Goal: Communication & Community: Answer question/provide support

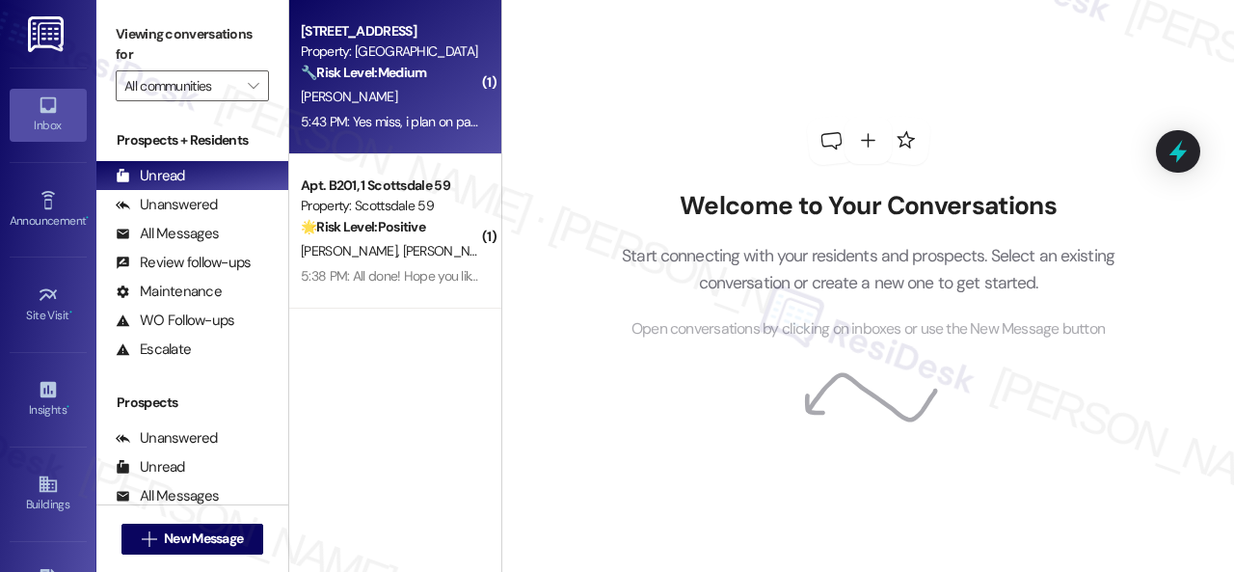
click at [426, 109] on div "[PERSON_NAME]" at bounding box center [390, 97] width 182 height 24
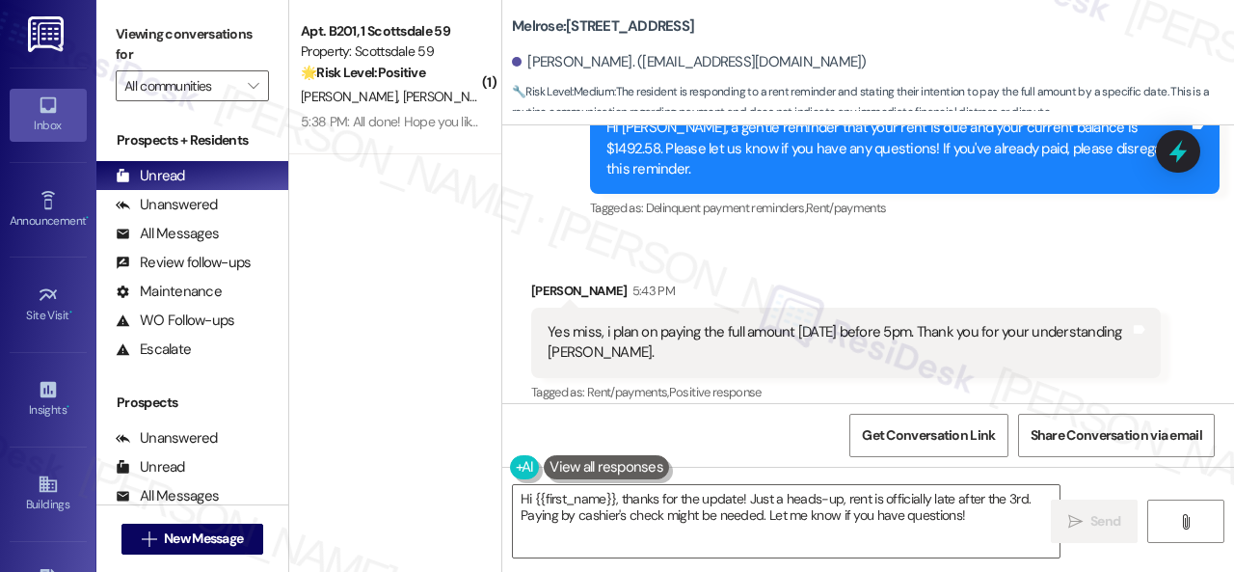
scroll to position [1759, 0]
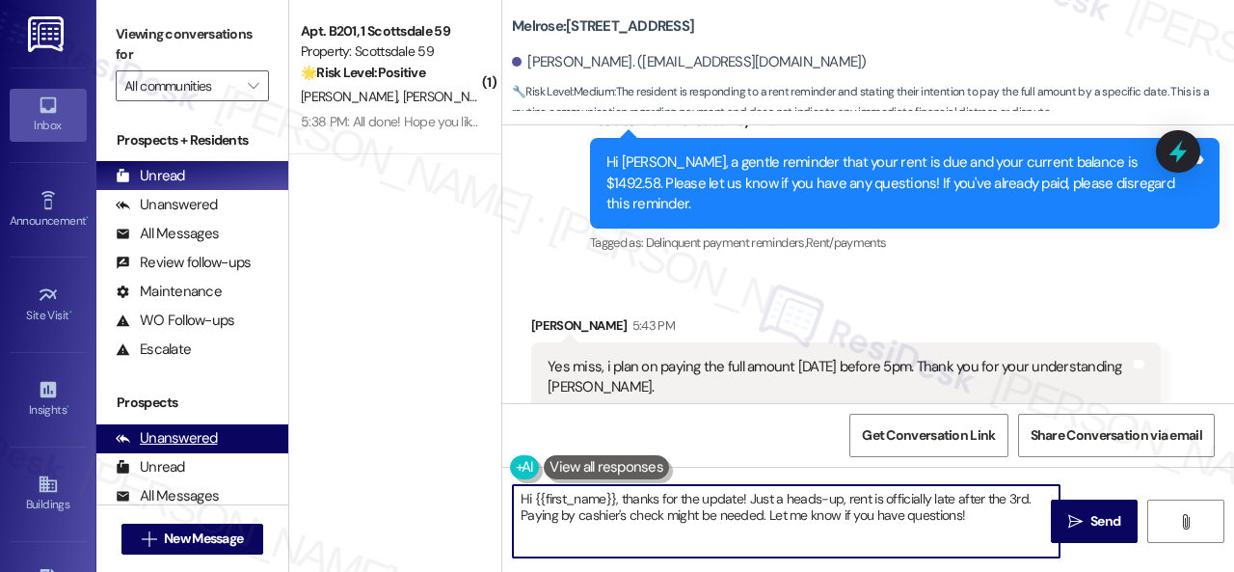
drag, startPoint x: 977, startPoint y: 512, endPoint x: 224, endPoint y: 433, distance: 757.4
click at [255, 435] on div "Viewing conversations for All communities  Prospects + Residents Unread (0) Un…" at bounding box center [665, 286] width 1138 height 572
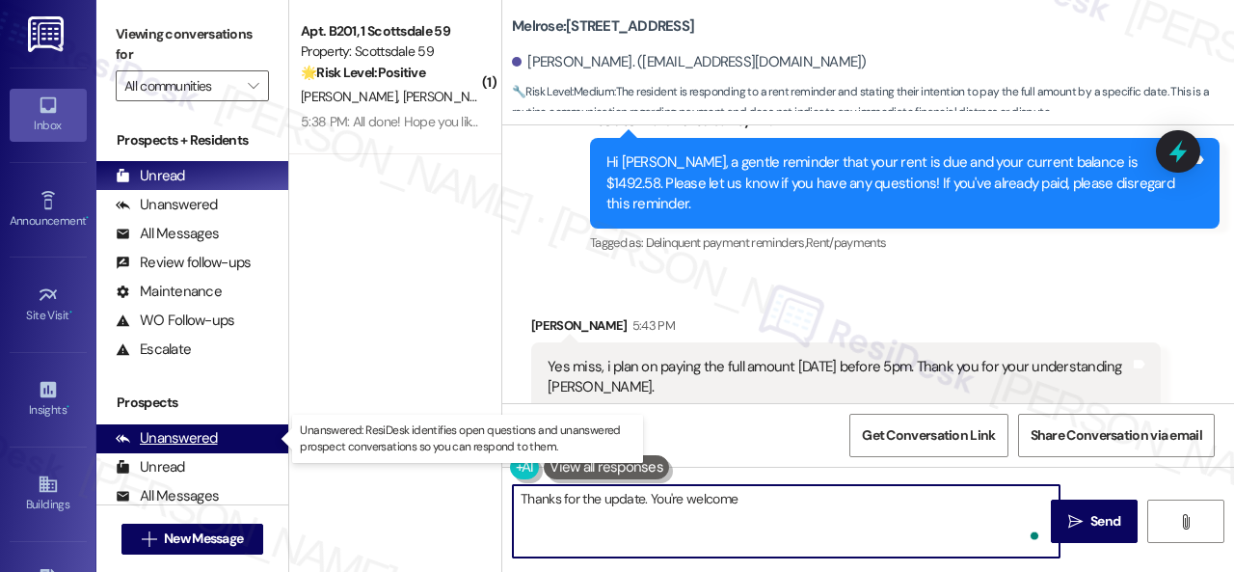
type textarea "Thanks for the update. You're welcome!"
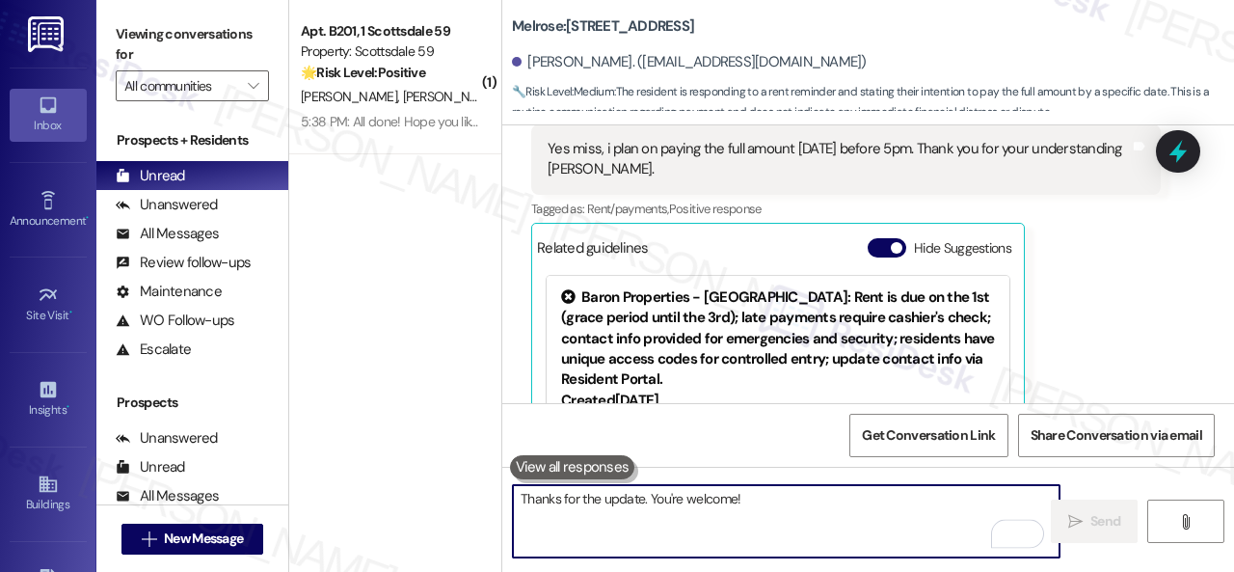
scroll to position [2047, 0]
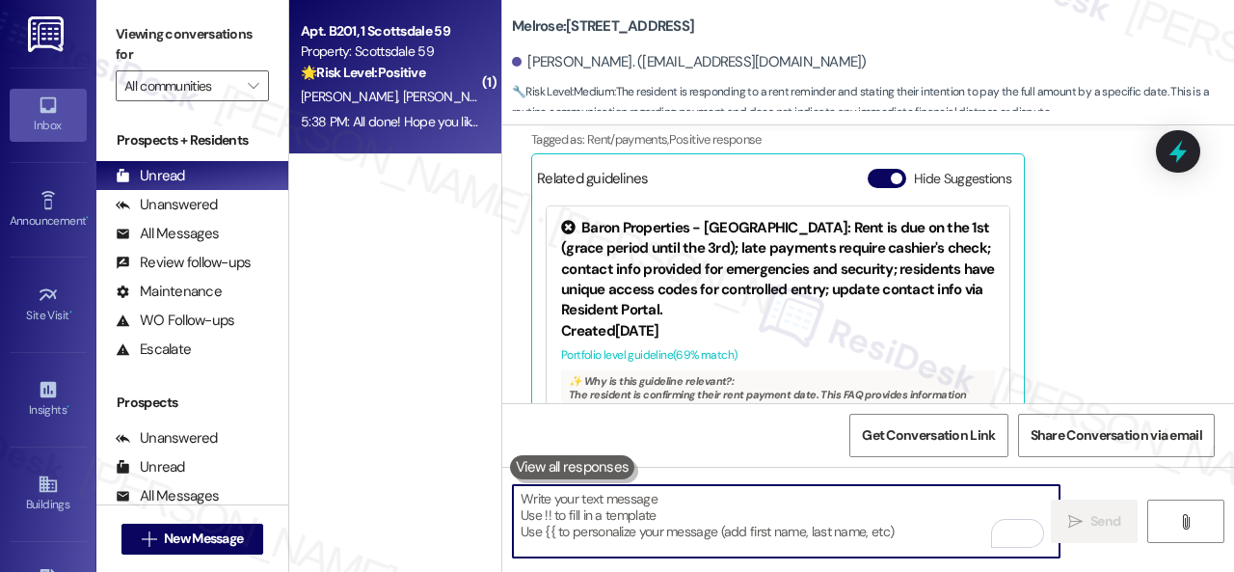
click at [440, 84] on div "Apt. B201, 1 Scottsdale 59 Property: Scottsdale 59 🌟 Risk Level: Positive The r…" at bounding box center [390, 52] width 182 height 66
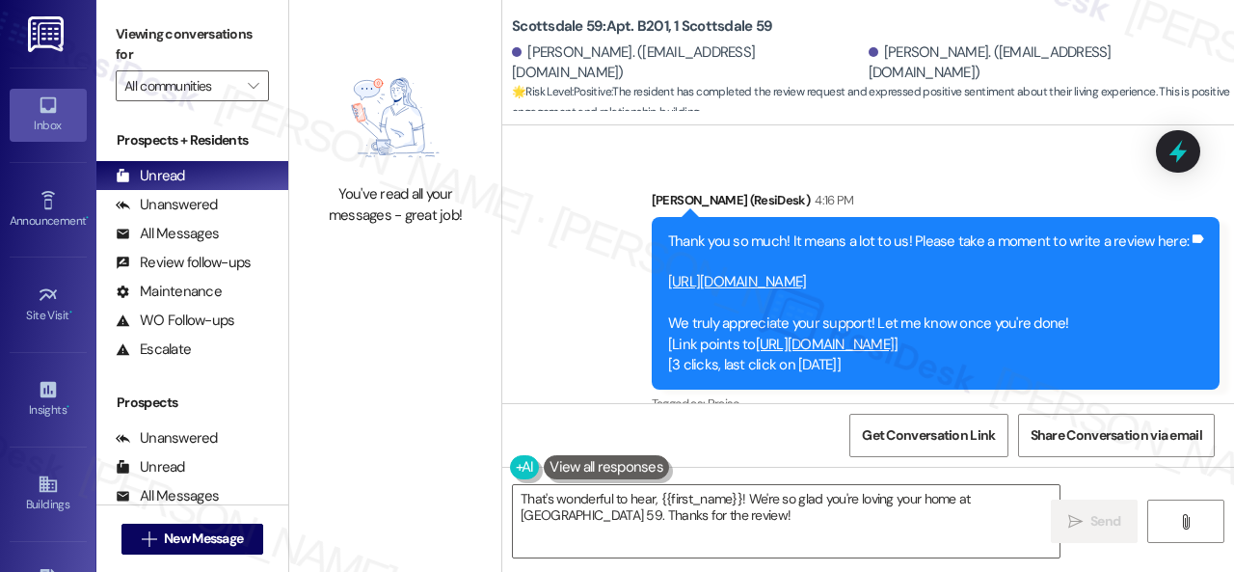
scroll to position [2348, 0]
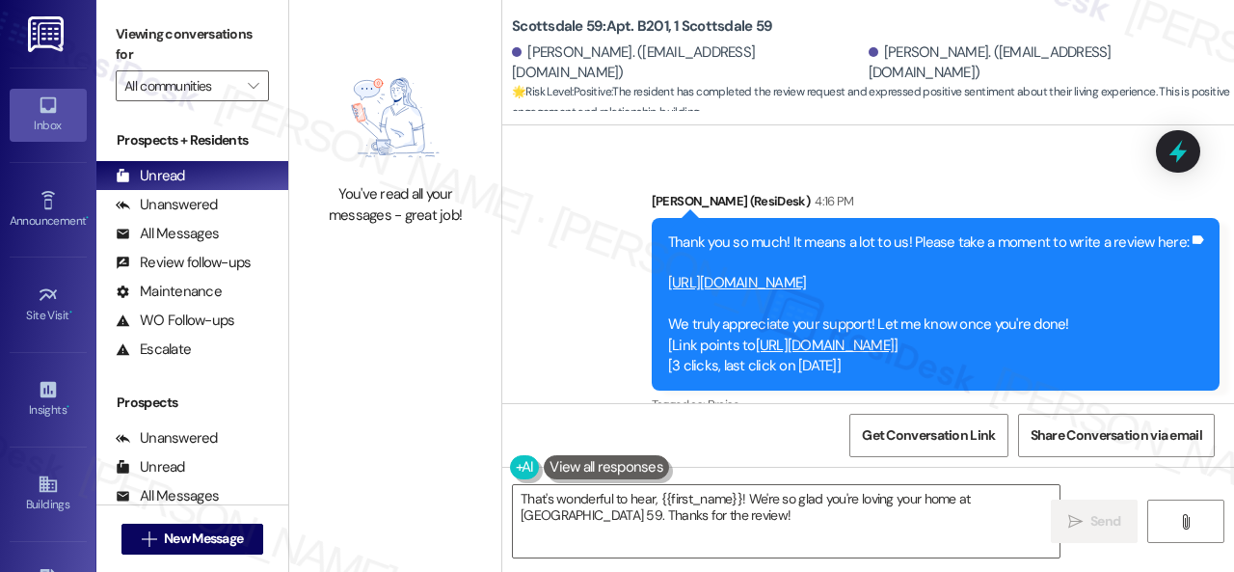
click at [807, 273] on link "[URL][DOMAIN_NAME]" at bounding box center [737, 282] width 139 height 19
drag, startPoint x: 515, startPoint y: 20, endPoint x: 664, endPoint y: 27, distance: 148.7
click at [664, 27] on b "Scottsdale 59: Apt. B201, 1 Scottsdale 59" at bounding box center [642, 26] width 260 height 20
copy b "Scottsdale 59: Apt. B201"
click at [930, 439] on span "Get Conversation Link" at bounding box center [928, 435] width 133 height 20
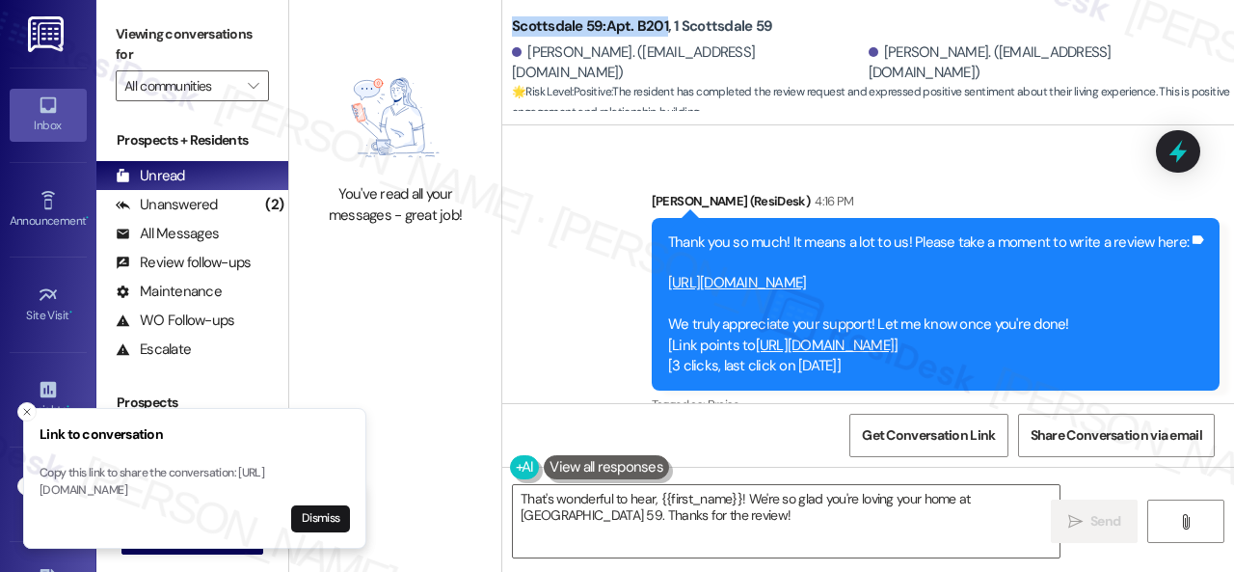
click at [797, 342] on link "[URL][DOMAIN_NAME]" at bounding box center [825, 345] width 139 height 19
click at [530, 236] on div "Sent via SMS Sarah (ResiDesk) 4:16 PM Thank you so much! It means a lot to us! …" at bounding box center [868, 291] width 732 height 286
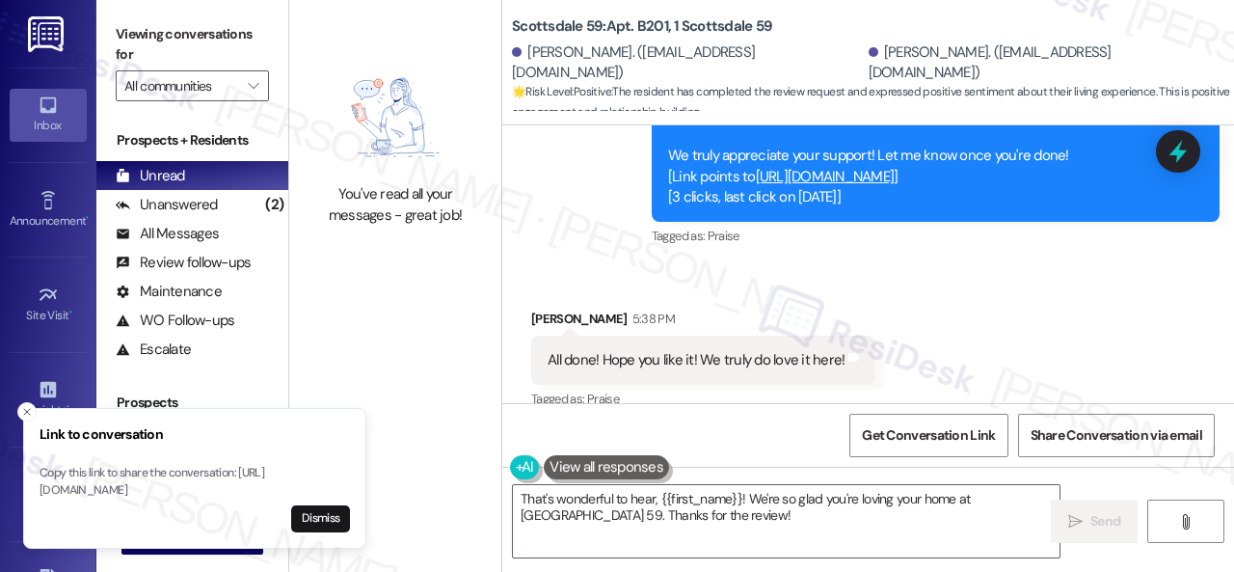
scroll to position [2541, 0]
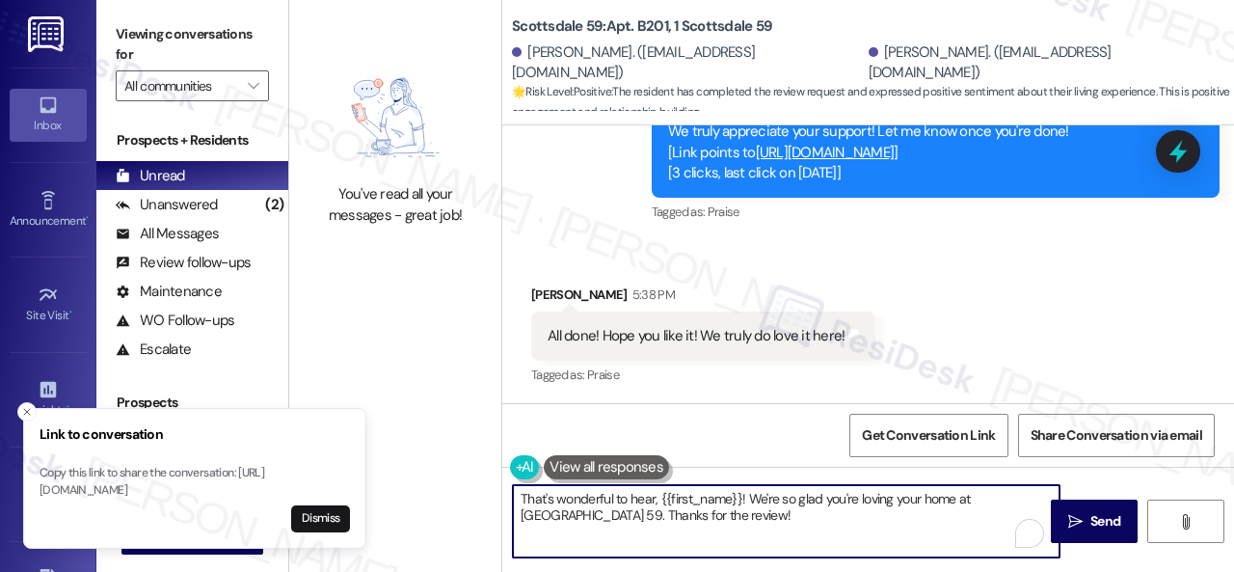
drag, startPoint x: 689, startPoint y: 519, endPoint x: 515, endPoint y: 487, distance: 176.5
click at [515, 487] on textarea "That's wonderful to hear, {{first_name}}! We're so glad you're loving your home…" at bounding box center [786, 521] width 547 height 72
type textarea "Thank you, [PERSON_NAME]! For some reason, I couldn't find your review. Could y…"
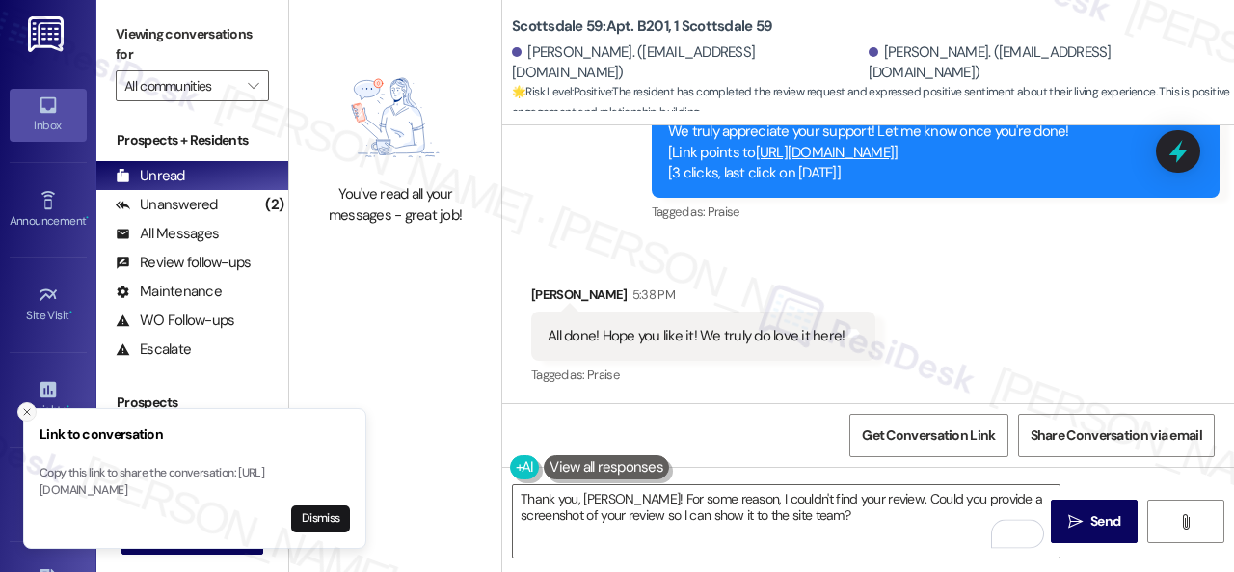
click at [28, 406] on icon "Close toast" at bounding box center [27, 412] width 12 height 12
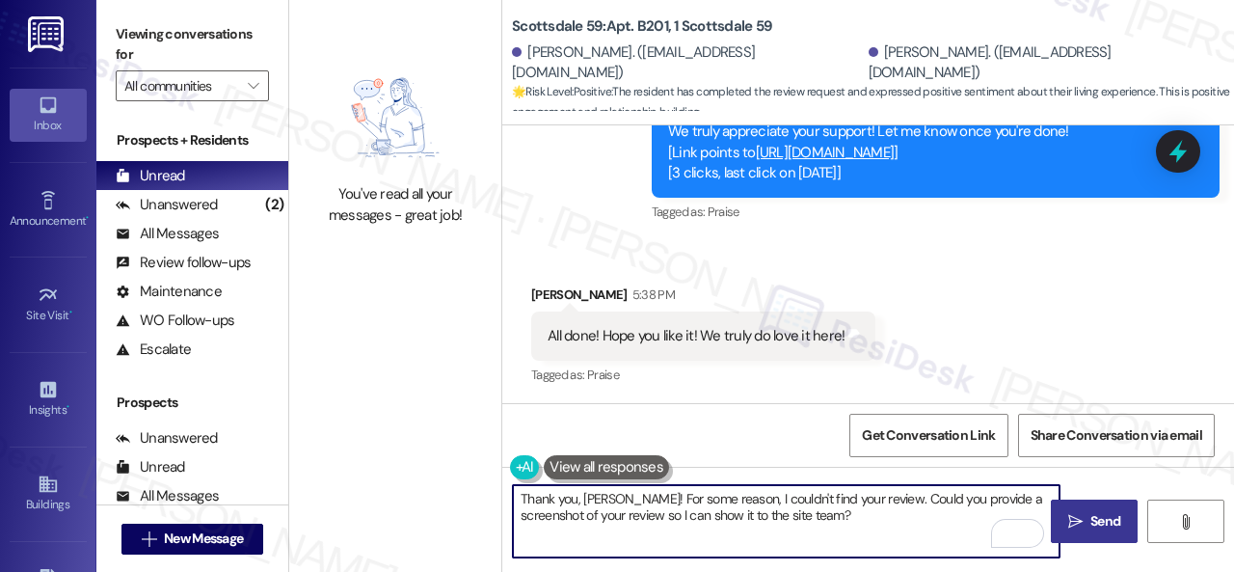
click at [1069, 514] on icon "" at bounding box center [1076, 521] width 14 height 15
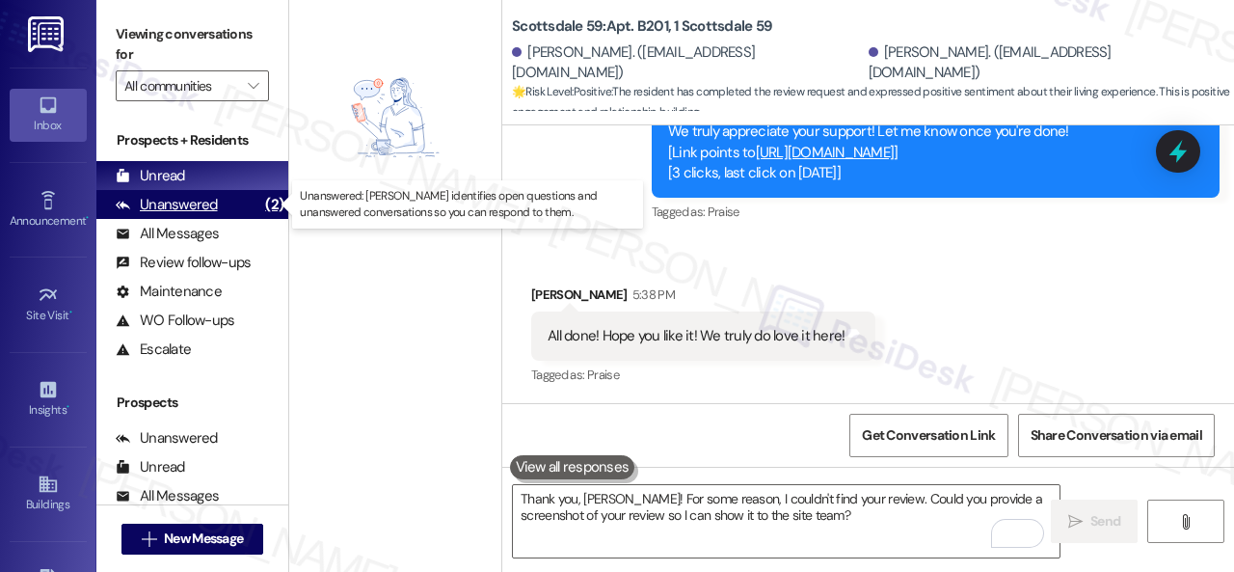
click at [183, 209] on div "Unanswered" at bounding box center [167, 205] width 102 height 20
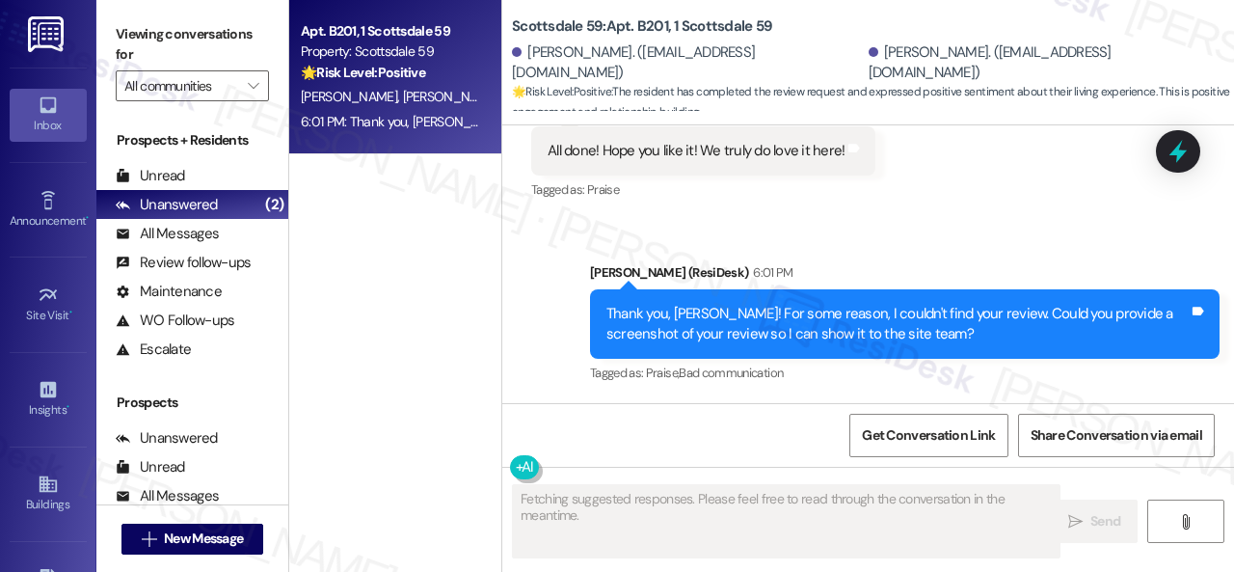
scroll to position [6, 0]
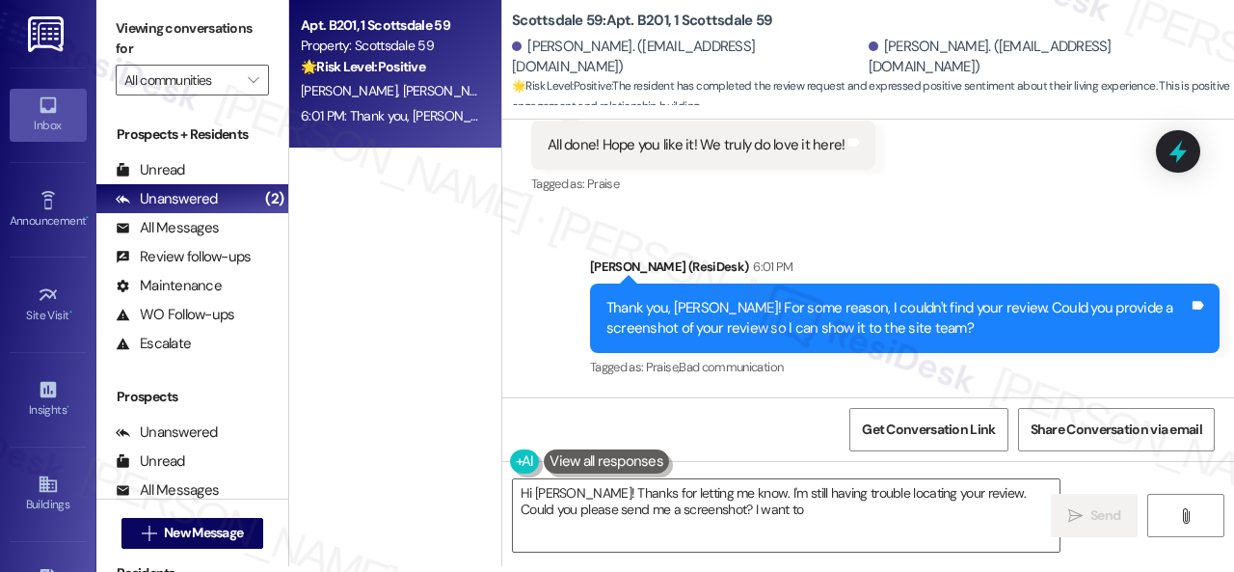
click at [162, 163] on div "Unread" at bounding box center [150, 170] width 69 height 20
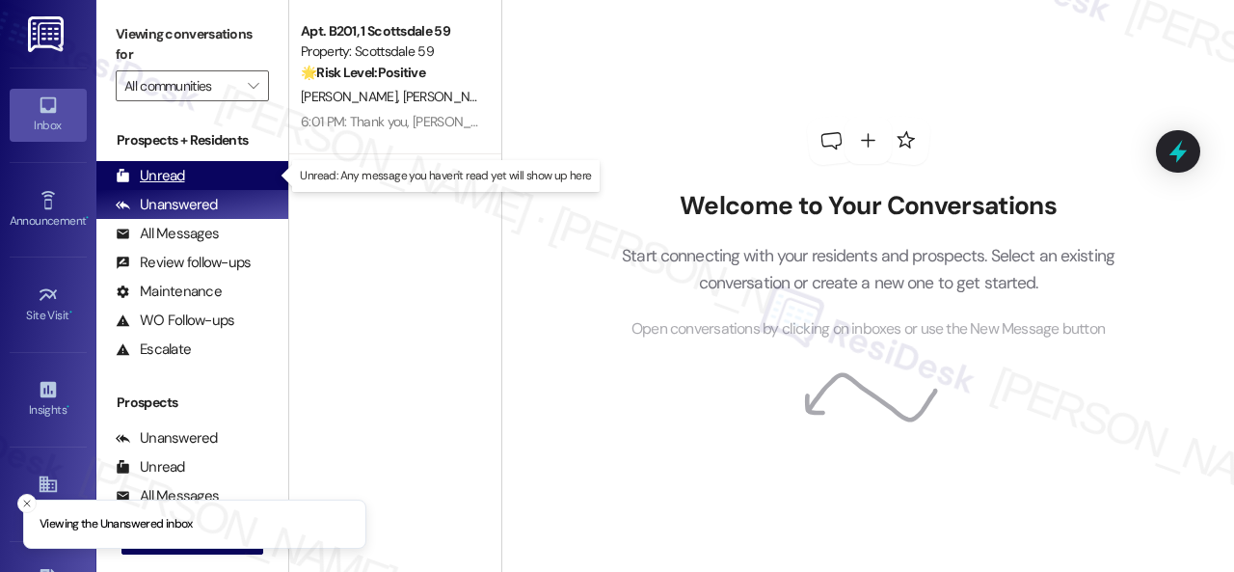
click at [168, 173] on div "Unread" at bounding box center [150, 176] width 69 height 20
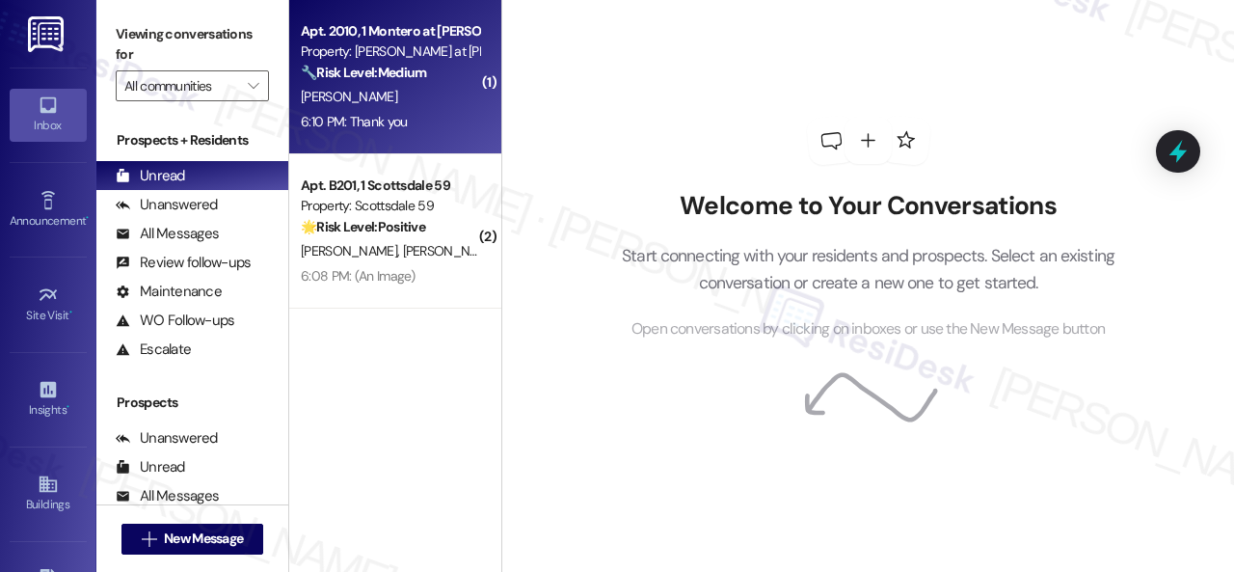
click at [401, 81] on strong "🔧 Risk Level: Medium" at bounding box center [363, 72] width 125 height 17
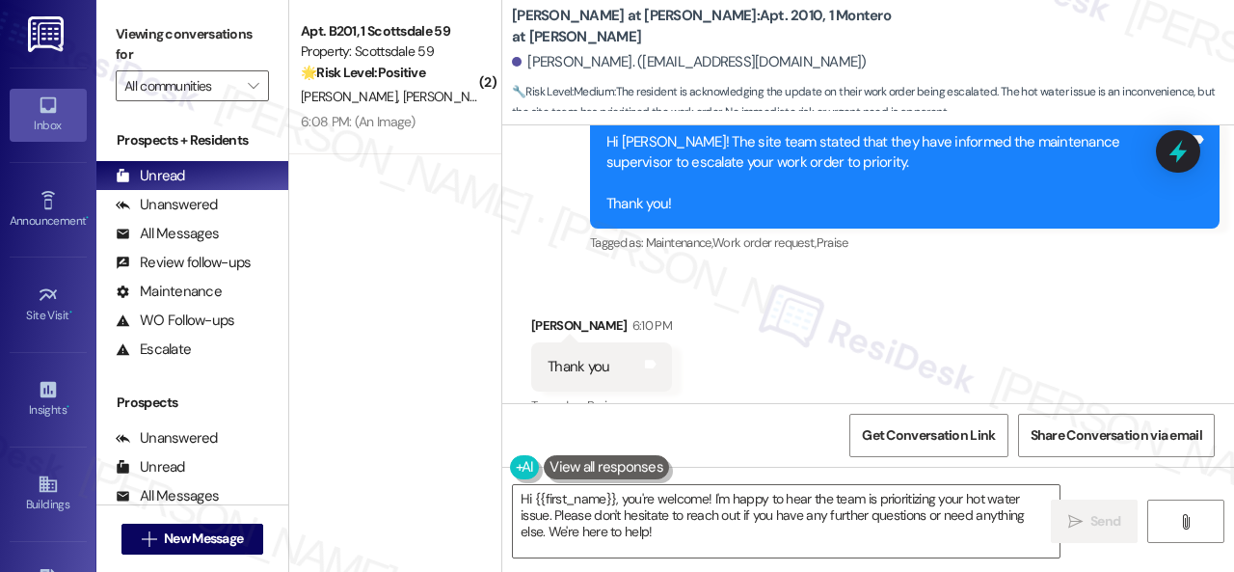
scroll to position [1611, 0]
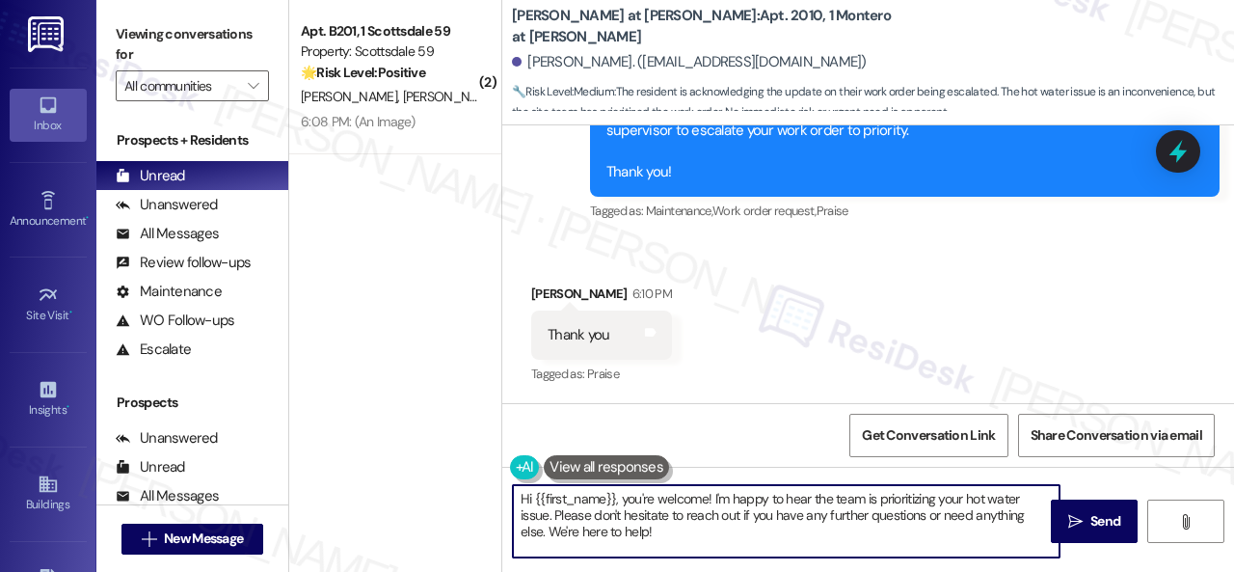
click at [672, 537] on textarea "Hi {{first_name}}, you're welcome! I'm happy to hear the team is prioritizing y…" at bounding box center [786, 521] width 547 height 72
drag, startPoint x: 625, startPoint y: 499, endPoint x: 401, endPoint y: 452, distance: 228.5
click at [401, 452] on div "( 2 ) Apt. B201, 1 Scottsdale 59 Property: Scottsdale 59 🌟 Risk Level: Positive…" at bounding box center [761, 286] width 945 height 572
click at [606, 499] on textarea "You're welcome! I'm happy to hear the team is prioritizing your hot water issue…" at bounding box center [786, 521] width 547 height 72
drag, startPoint x: 610, startPoint y: 497, endPoint x: 610, endPoint y: 531, distance: 34.7
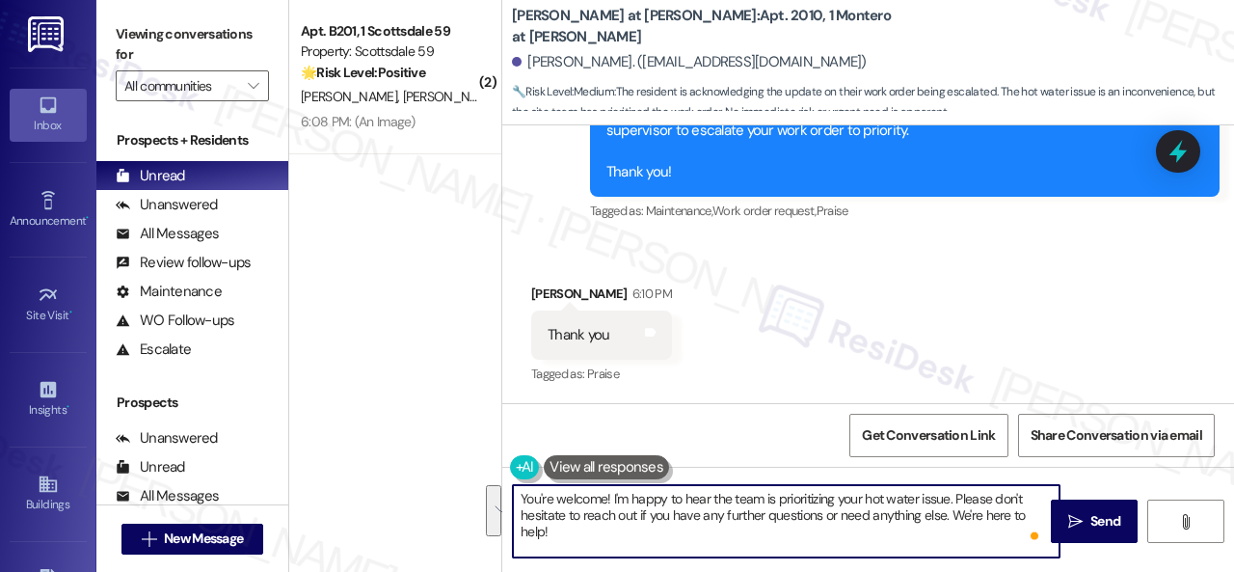
click at [610, 531] on textarea "You're welcome! I'm happy to hear the team is prioritizing your hot water issue…" at bounding box center [786, 521] width 547 height 72
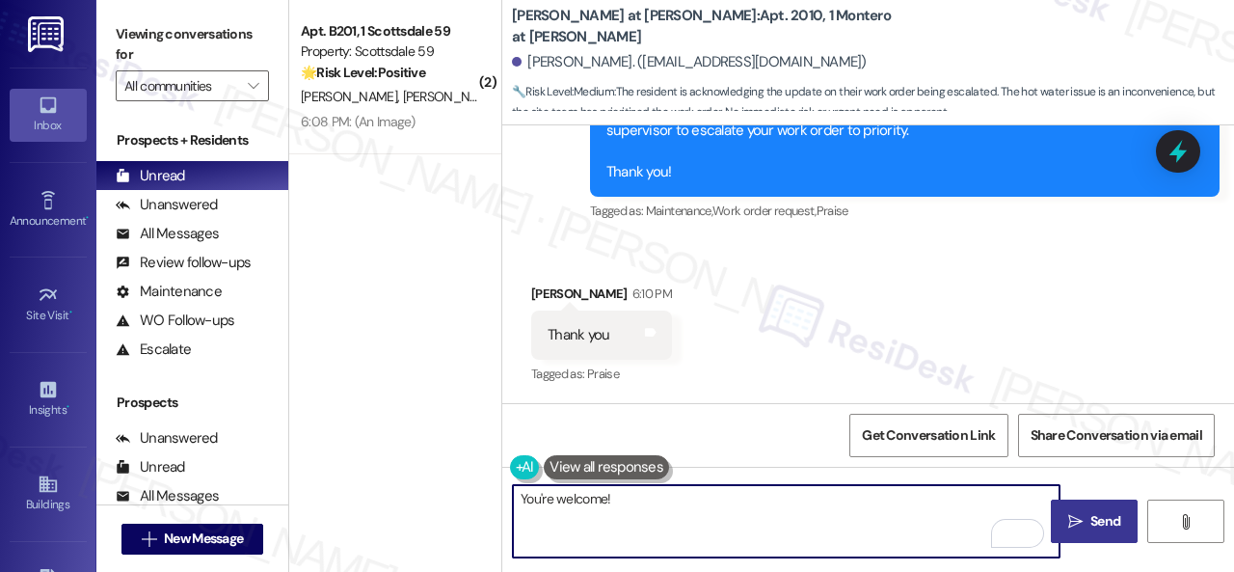
type textarea "You're welcome!"
click at [1091, 531] on span "Send" at bounding box center [1106, 521] width 30 height 20
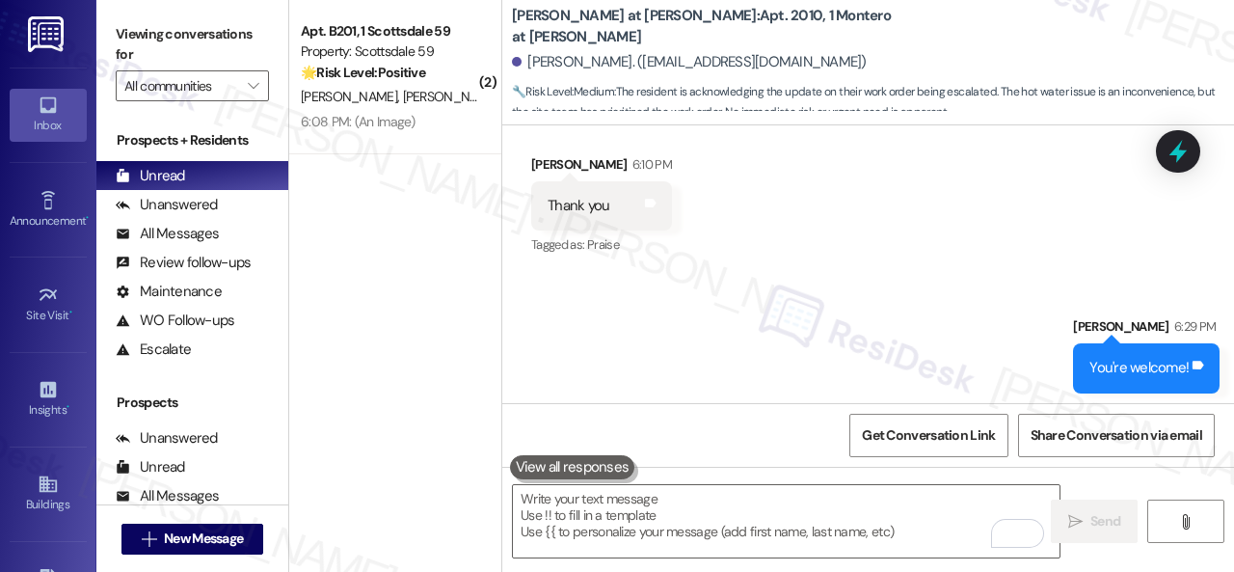
scroll to position [1745, 0]
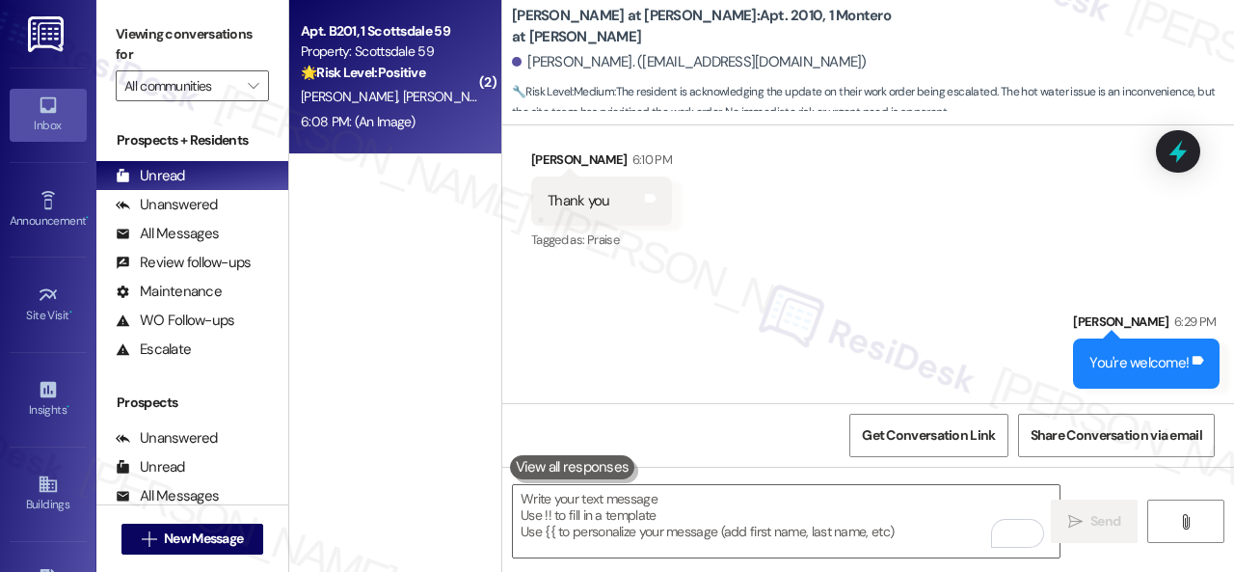
click at [449, 85] on div "[PERSON_NAME] [PERSON_NAME]" at bounding box center [390, 97] width 182 height 24
type textarea "Fetching suggested responses. Please feel free to read through the conversation…"
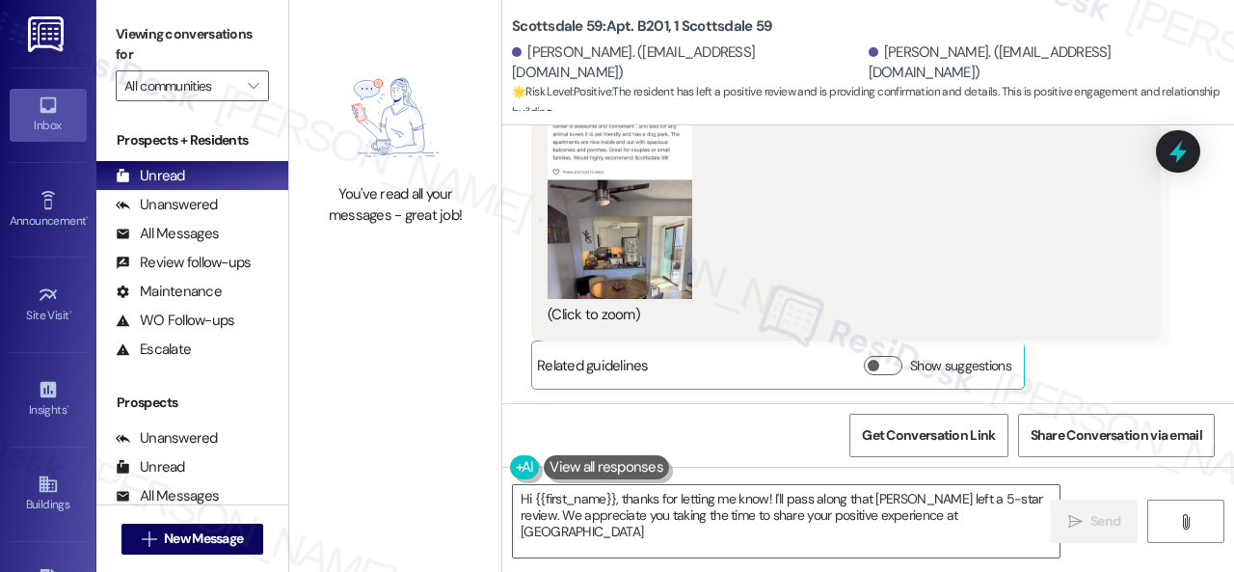
scroll to position [3426, 0]
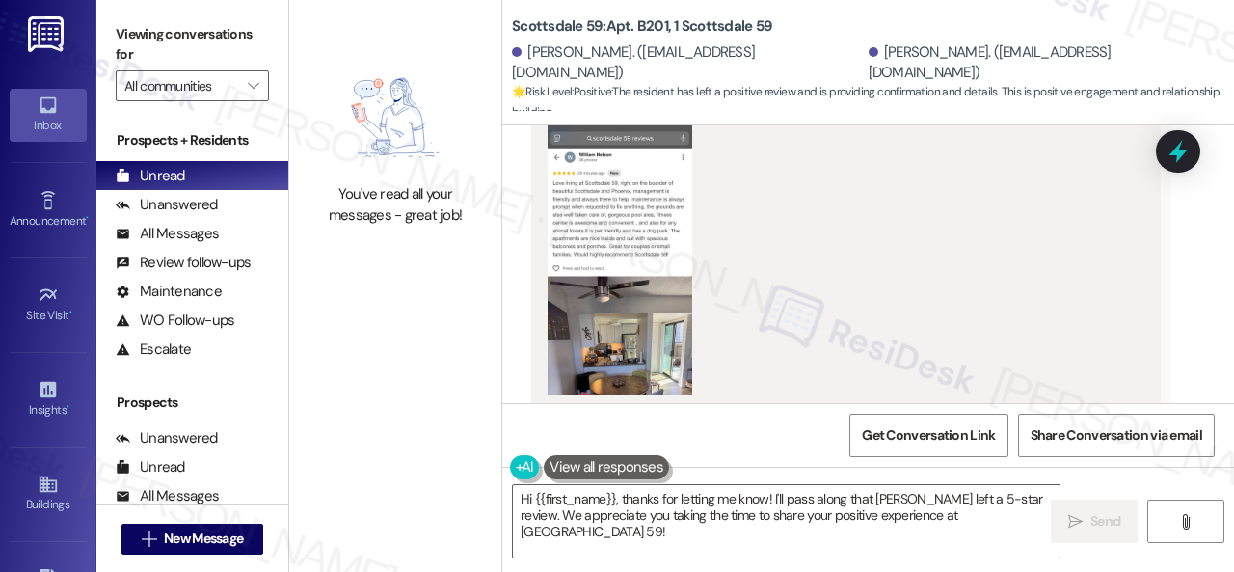
click at [513, 391] on div "Received via SMS [PERSON_NAME] Question 6:05 PM Should be under NEWEST, it's th…" at bounding box center [868, 102] width 732 height 798
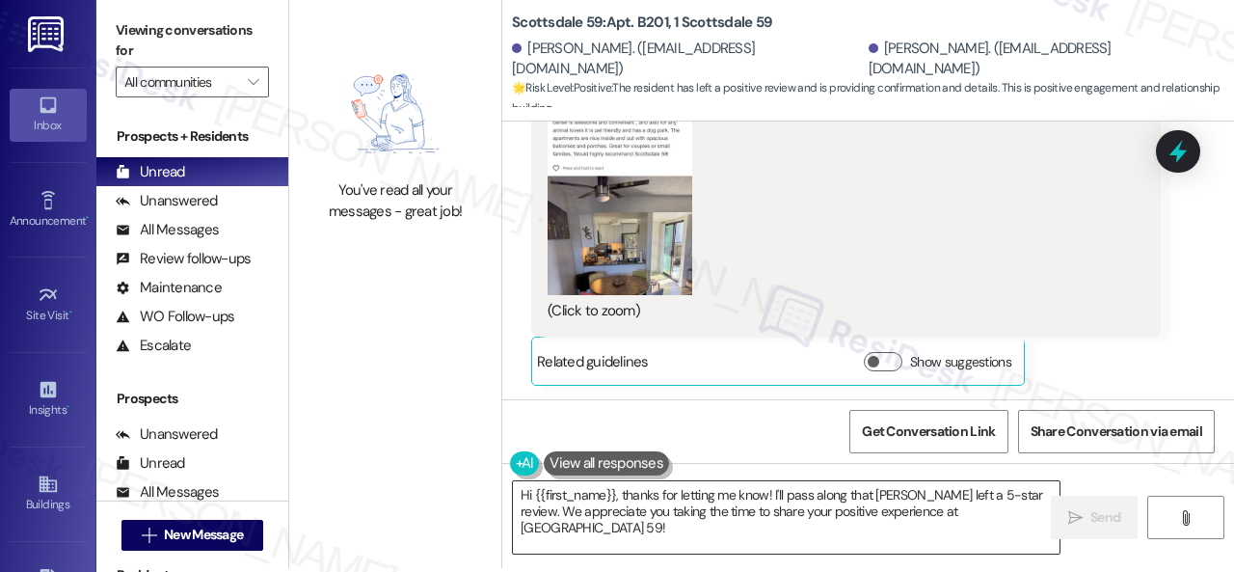
scroll to position [6, 0]
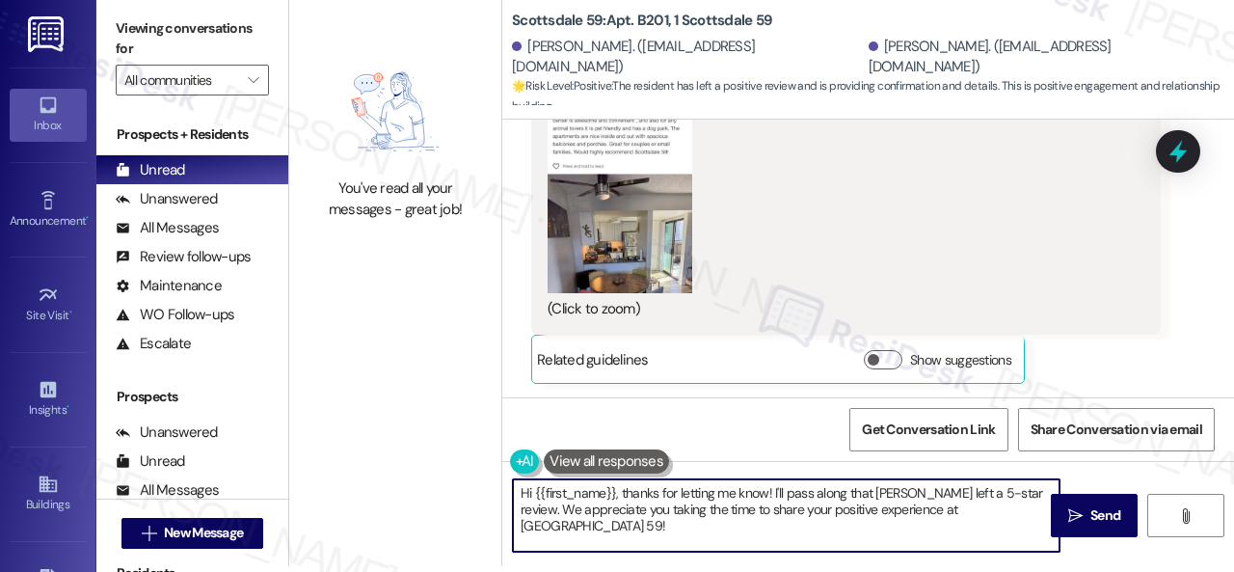
drag, startPoint x: 1041, startPoint y: 510, endPoint x: 393, endPoint y: 445, distance: 650.4
click at [393, 445] on div "You've read all your messages - great job! Scottsdale 59: Apt. B201, 1 Scottsda…" at bounding box center [761, 280] width 945 height 572
paste textarea "Thank you so much for the kind words, {{first_name}}! We truly appreciate you t…"
drag, startPoint x: 738, startPoint y: 489, endPoint x: 818, endPoint y: 495, distance: 80.3
click at [818, 495] on textarea "Thank you so much for the kind words, {{first_name}}! We truly appreciate you t…" at bounding box center [786, 515] width 547 height 72
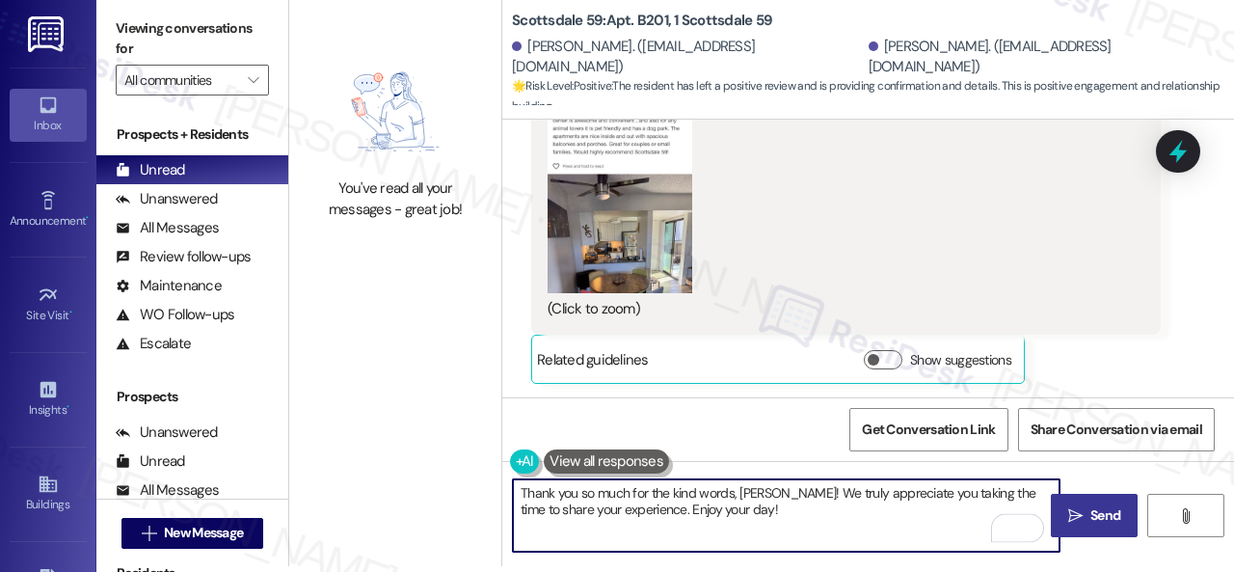
type textarea "Thank you so much for the kind words, [PERSON_NAME]! We truly appreciate you ta…"
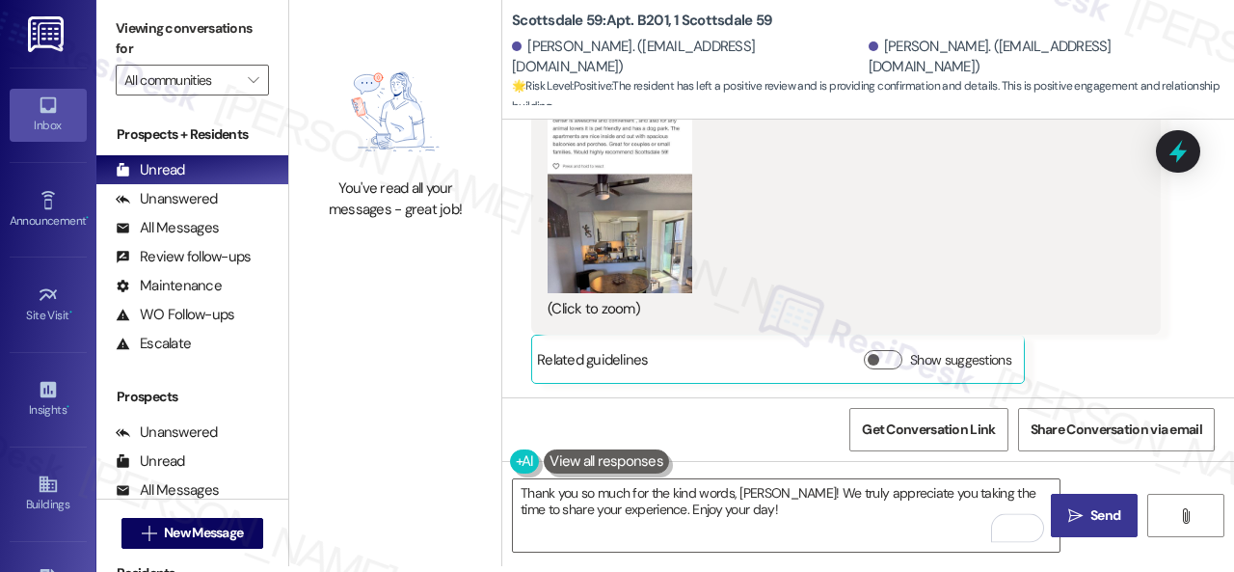
click at [1091, 506] on span "Send" at bounding box center [1106, 515] width 30 height 20
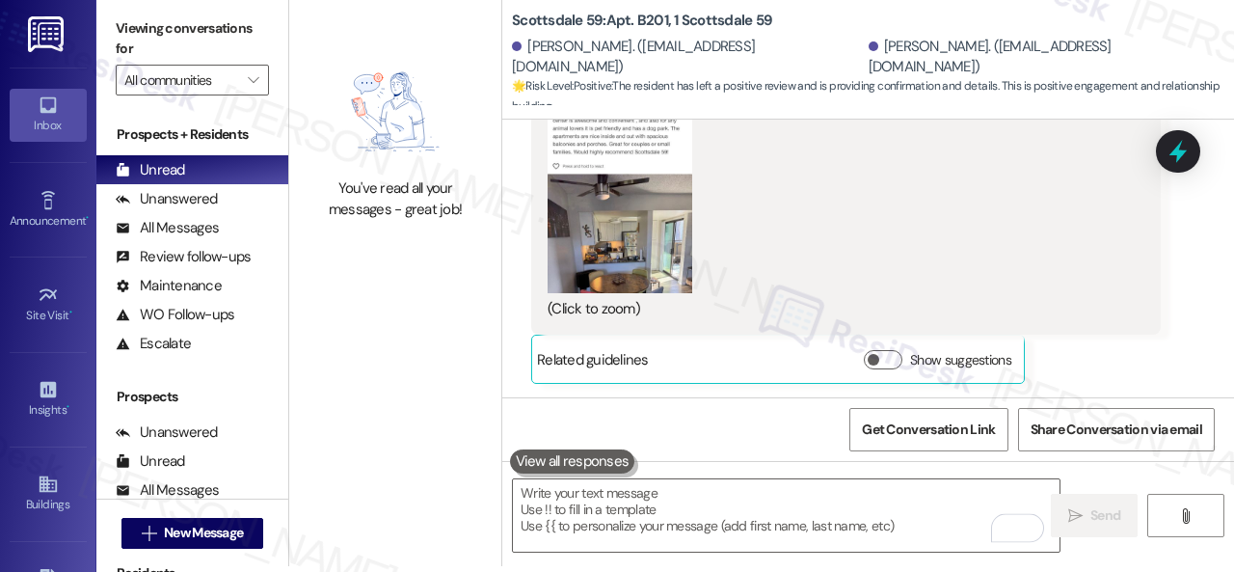
scroll to position [3521, 0]
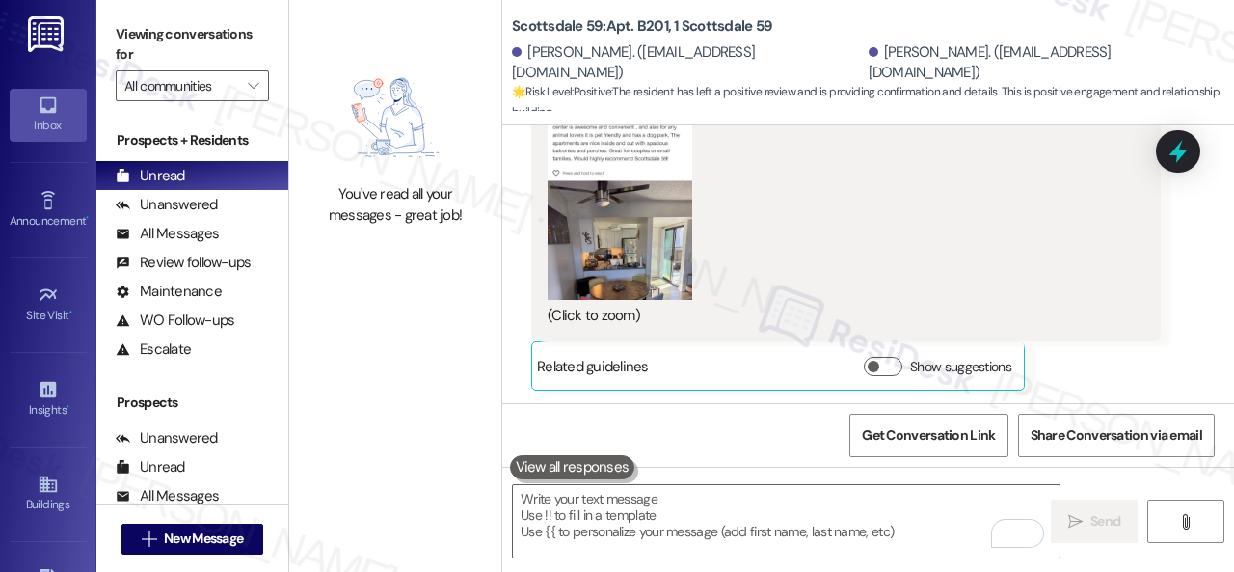
click at [648, 203] on button "Zoom image" at bounding box center [620, 156] width 145 height 285
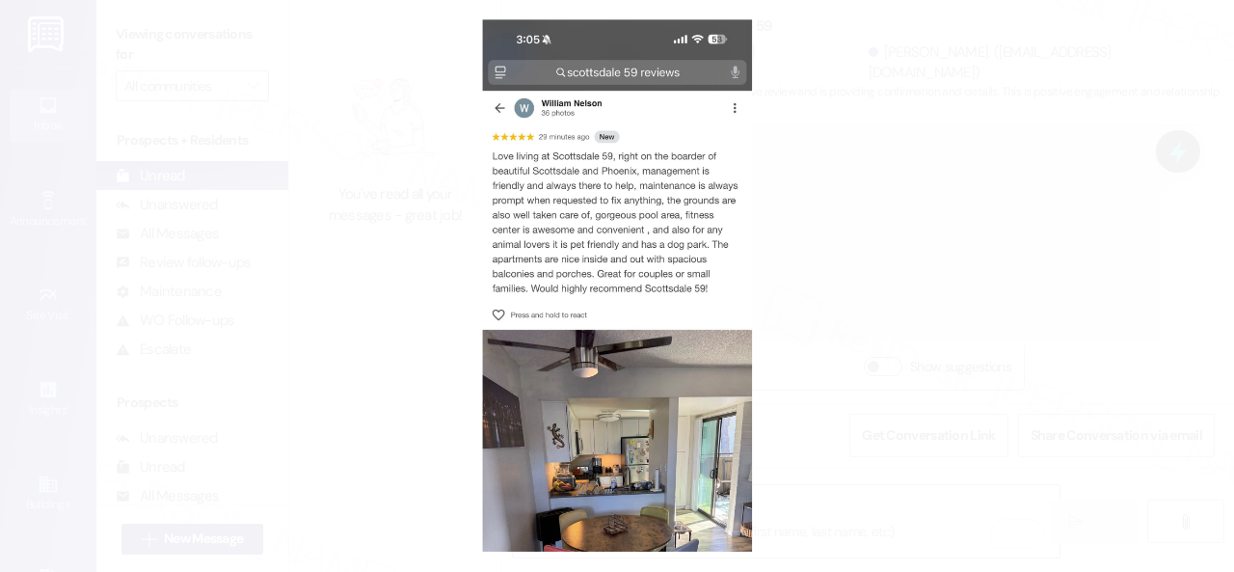
click at [685, 227] on button "Unzoom image" at bounding box center [617, 286] width 1234 height 572
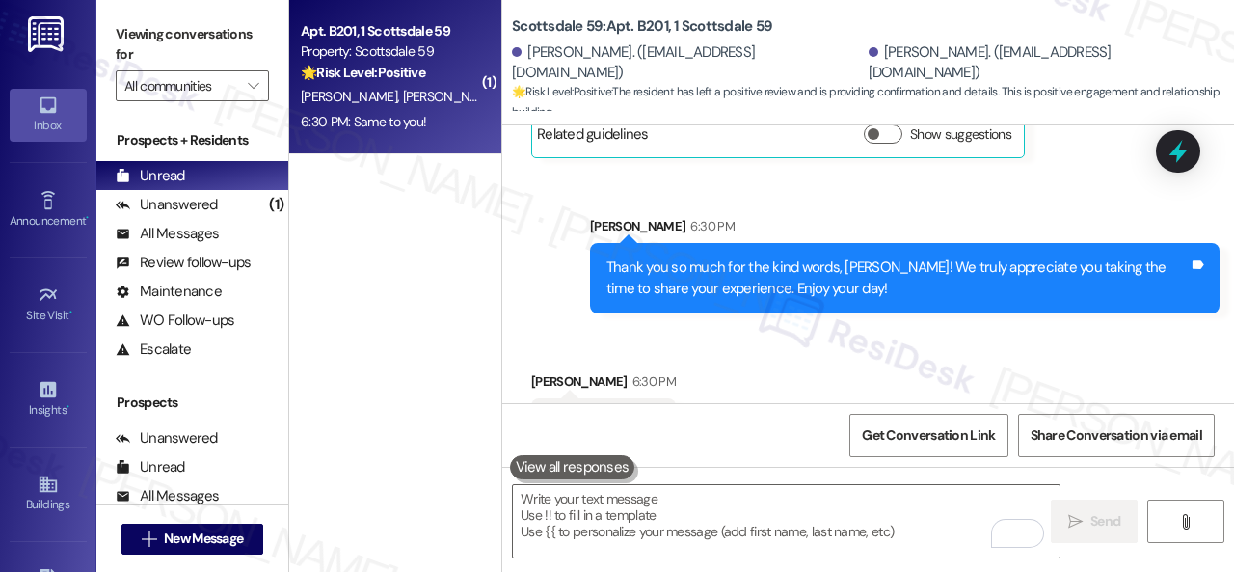
scroll to position [3812, 0]
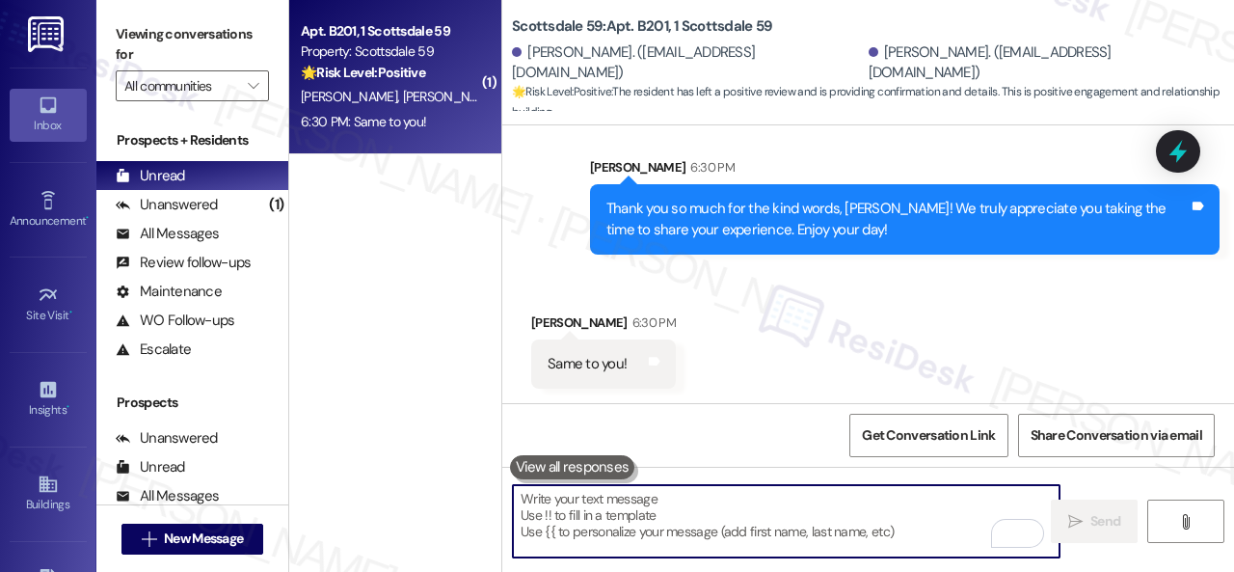
click at [647, 508] on textarea "To enrich screen reader interactions, please activate Accessibility in Grammarl…" at bounding box center [786, 521] width 547 height 72
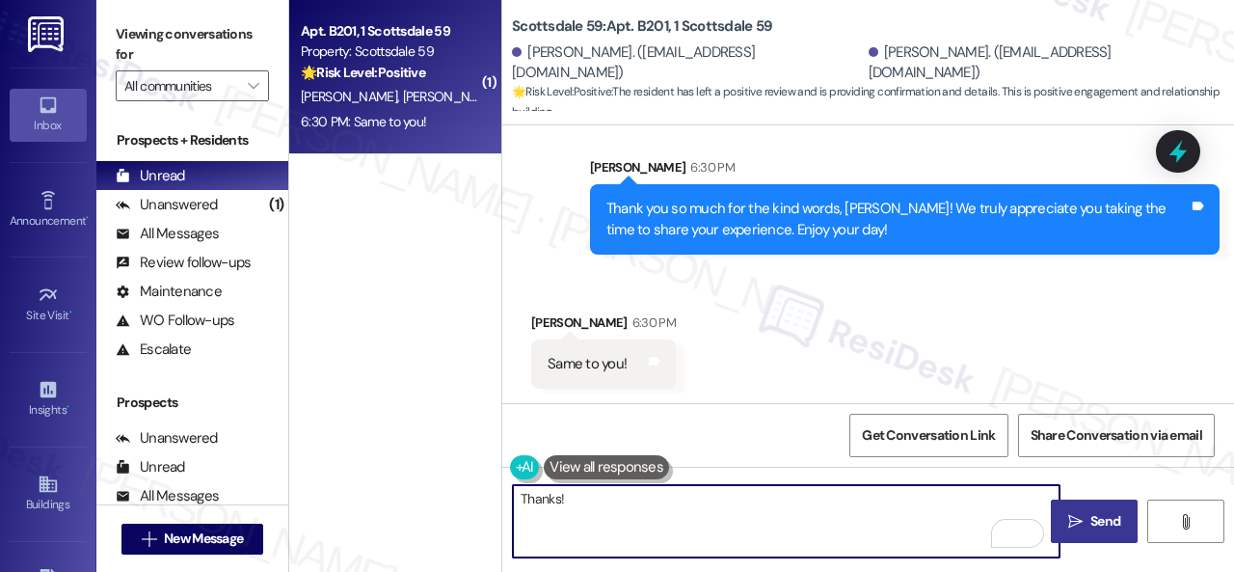
type textarea "Thanks!"
click at [1099, 525] on span "Send" at bounding box center [1106, 521] width 30 height 20
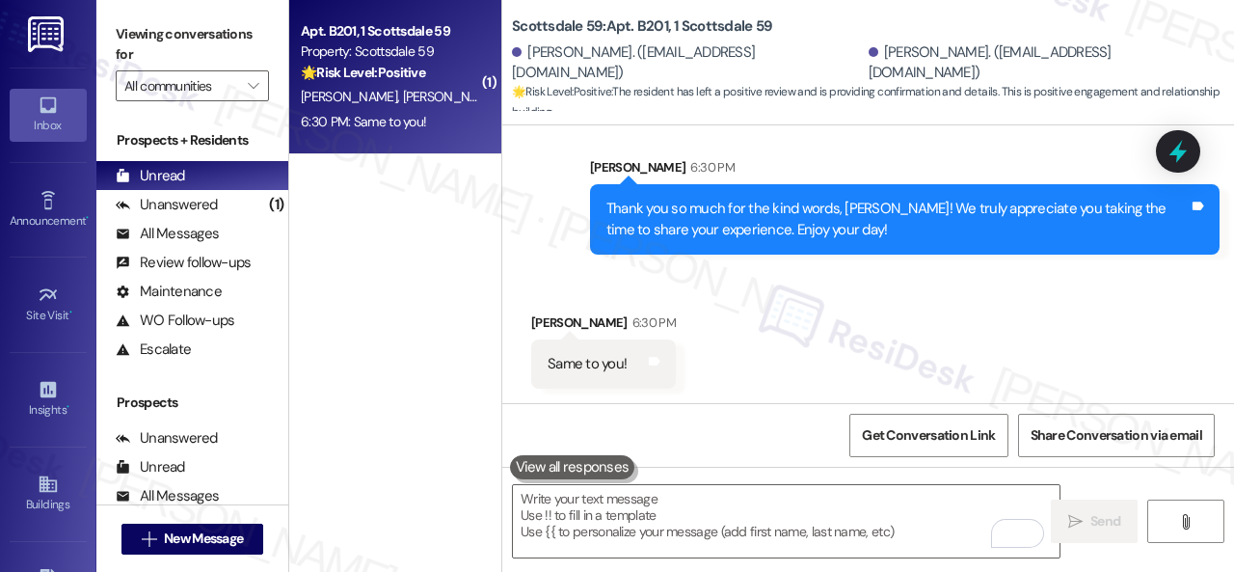
scroll to position [3811, 0]
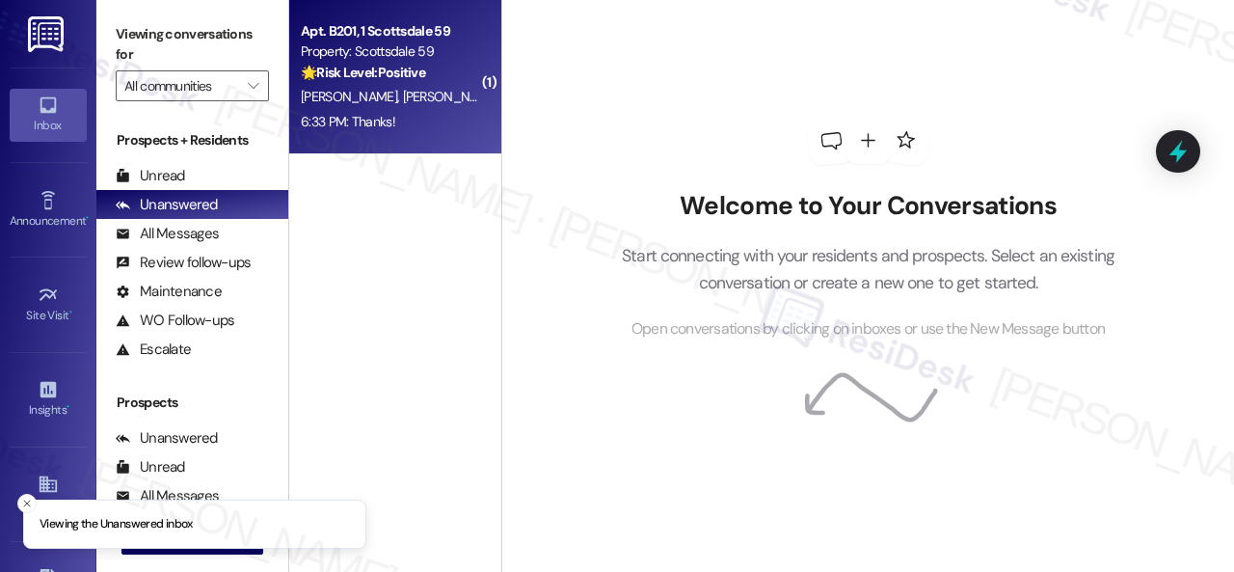
click at [425, 104] on div "[PERSON_NAME] [PERSON_NAME]" at bounding box center [390, 97] width 182 height 24
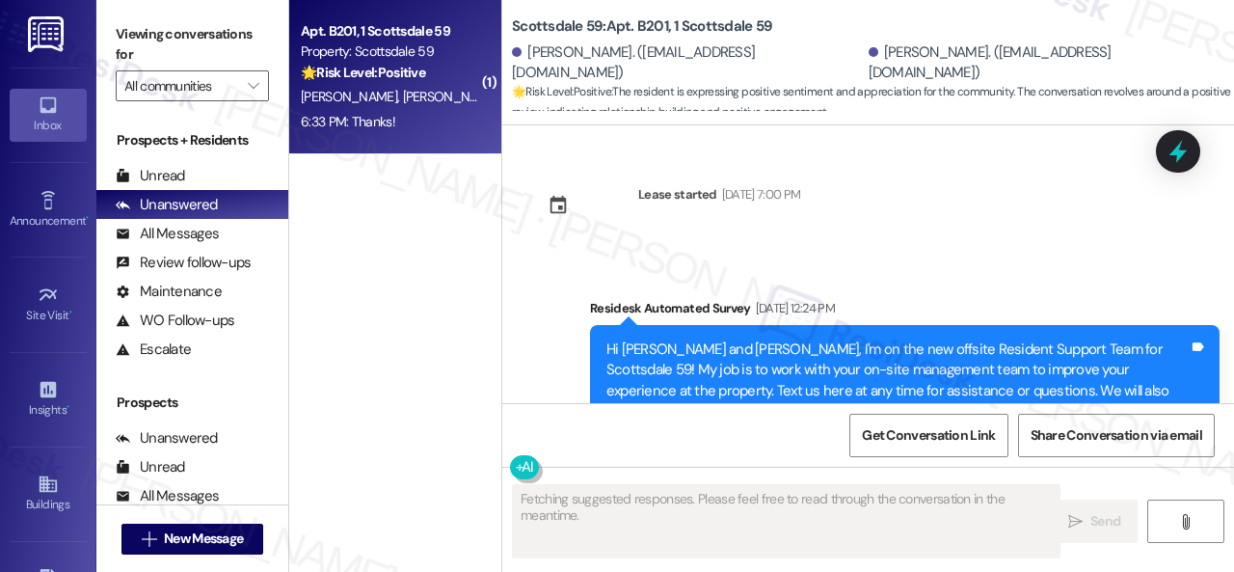
type textarea "Fetching suggested responses. Please feel free to read through the conversation…"
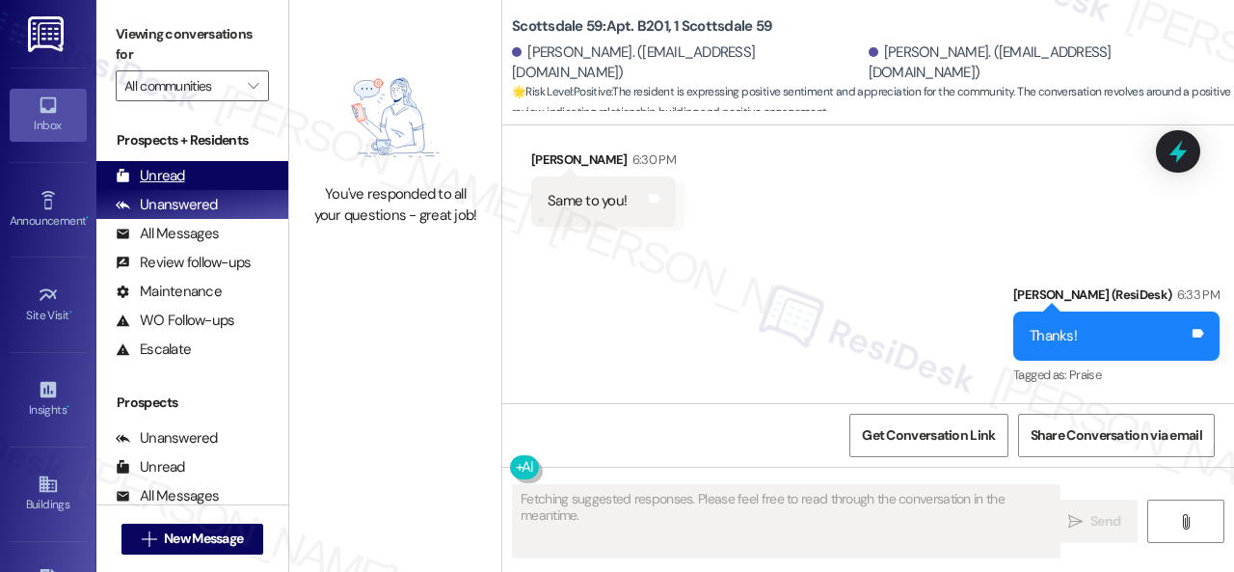
click at [174, 168] on div "Unread" at bounding box center [150, 176] width 69 height 20
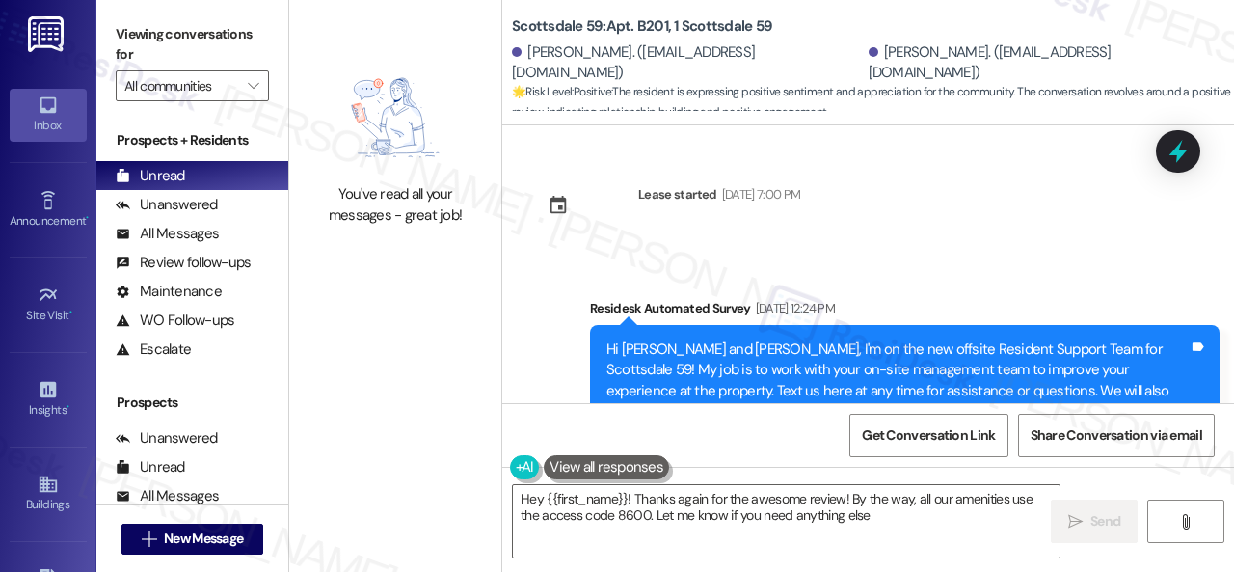
type textarea "Hey {{first_name}}! Thanks again for the awesome review! By the way, all our am…"
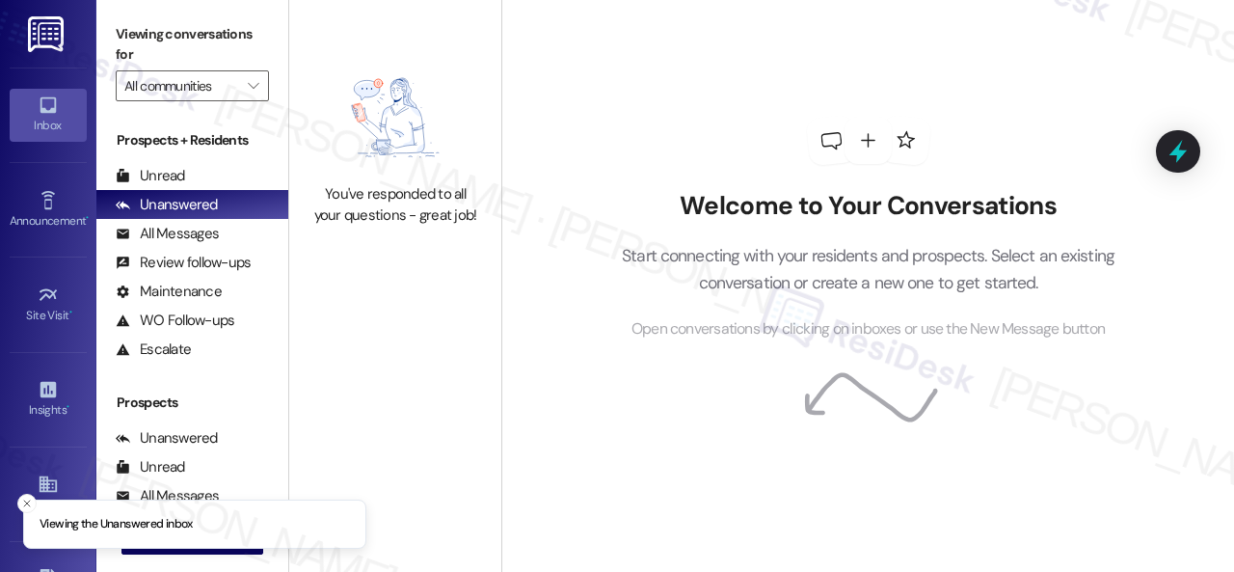
click at [150, 173] on div "Unread" at bounding box center [150, 176] width 69 height 20
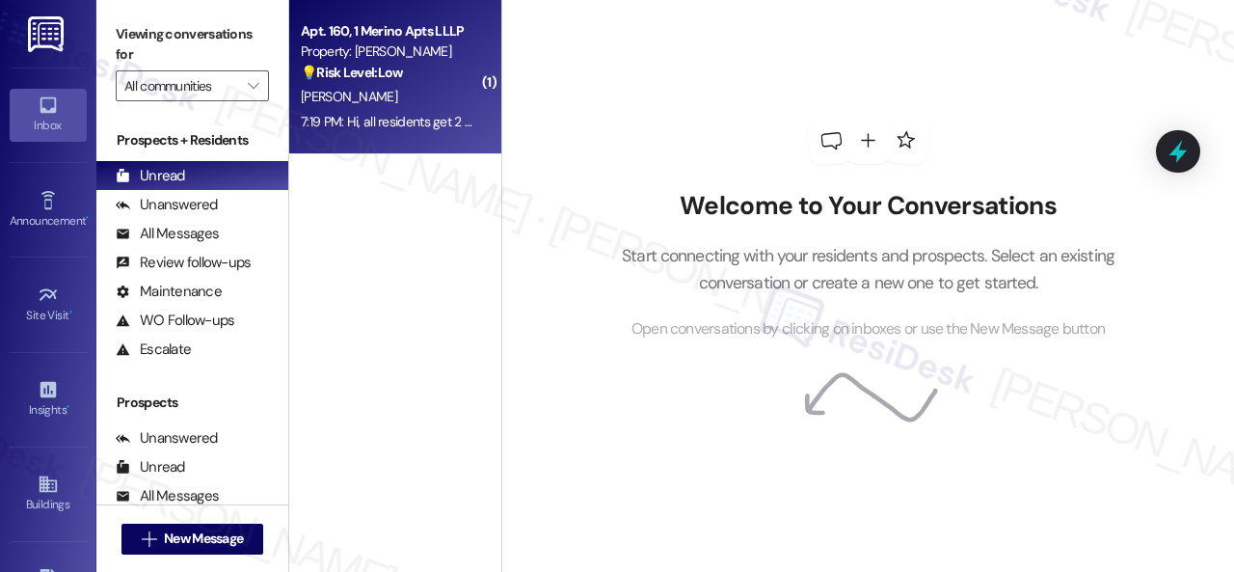
click at [434, 113] on div "7:19 PM: Hi, all residents get 2 door and mail keys right? 7:19 PM: Hi, all res…" at bounding box center [452, 121] width 303 height 17
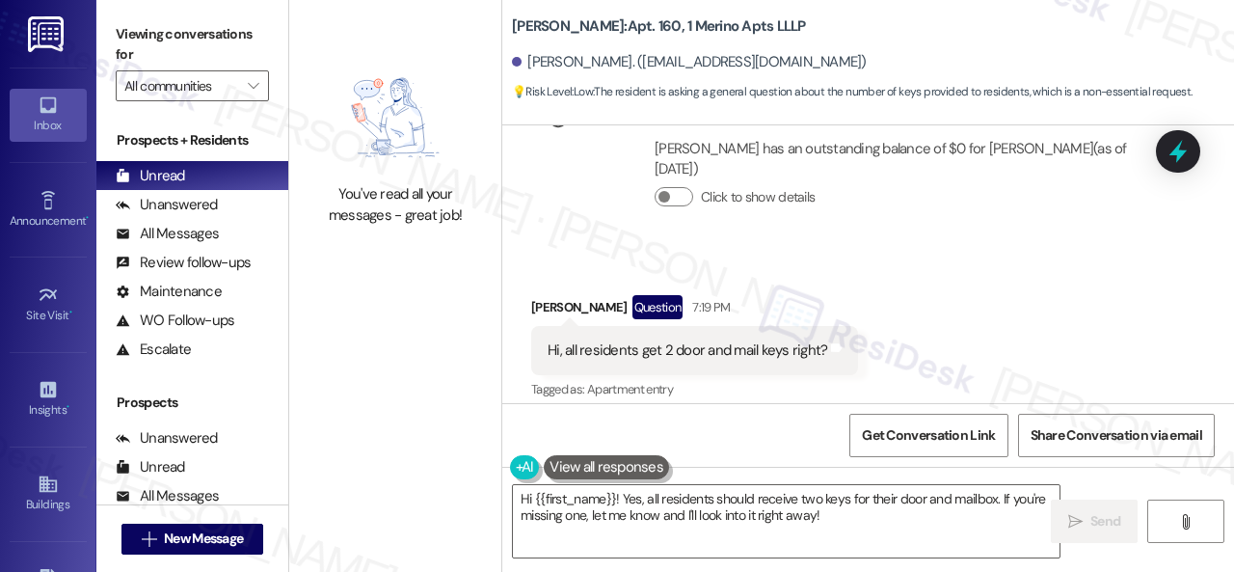
scroll to position [1132, 0]
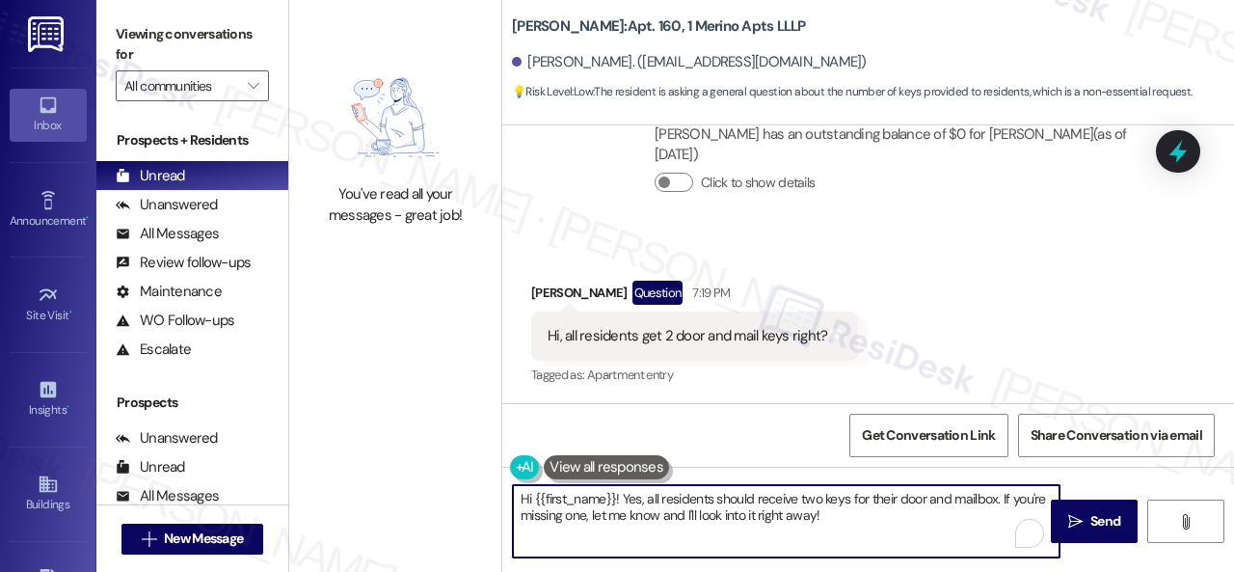
drag, startPoint x: 623, startPoint y: 495, endPoint x: 849, endPoint y: 521, distance: 227.2
click at [849, 521] on textarea "Hi {{first_name}}! Yes, all residents should receive two keys for their door an…" at bounding box center [786, 521] width 547 height 72
click at [908, 250] on div "Received via SMS Mariano Monti Question 7:19 PM Hi, all residents get 2 door an…" at bounding box center [868, 320] width 732 height 167
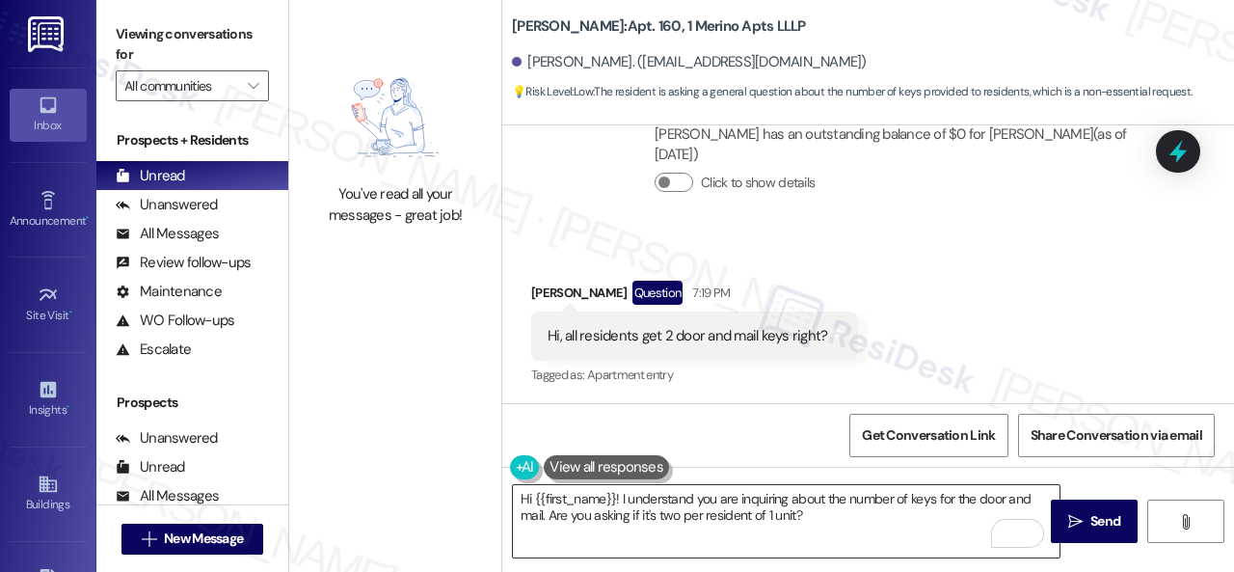
click at [797, 514] on textarea "Hi {{first_name}}! I understand you are inquiring about the number of keys for …" at bounding box center [786, 521] width 547 height 72
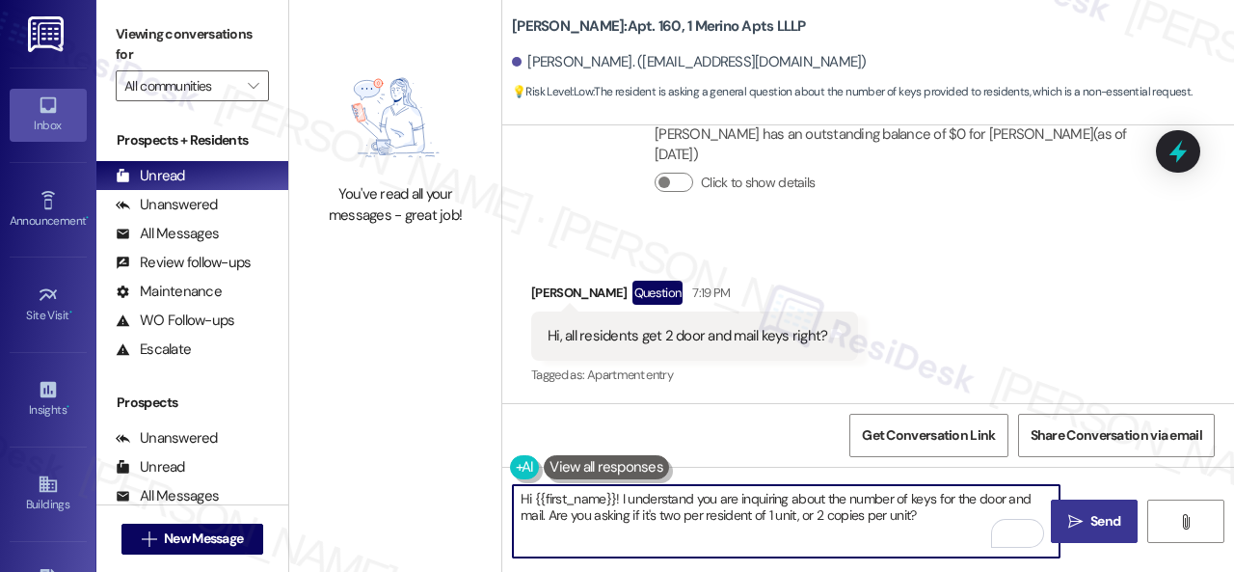
type textarea "Hi {{first_name}}! I understand you are inquiring about the number of keys for …"
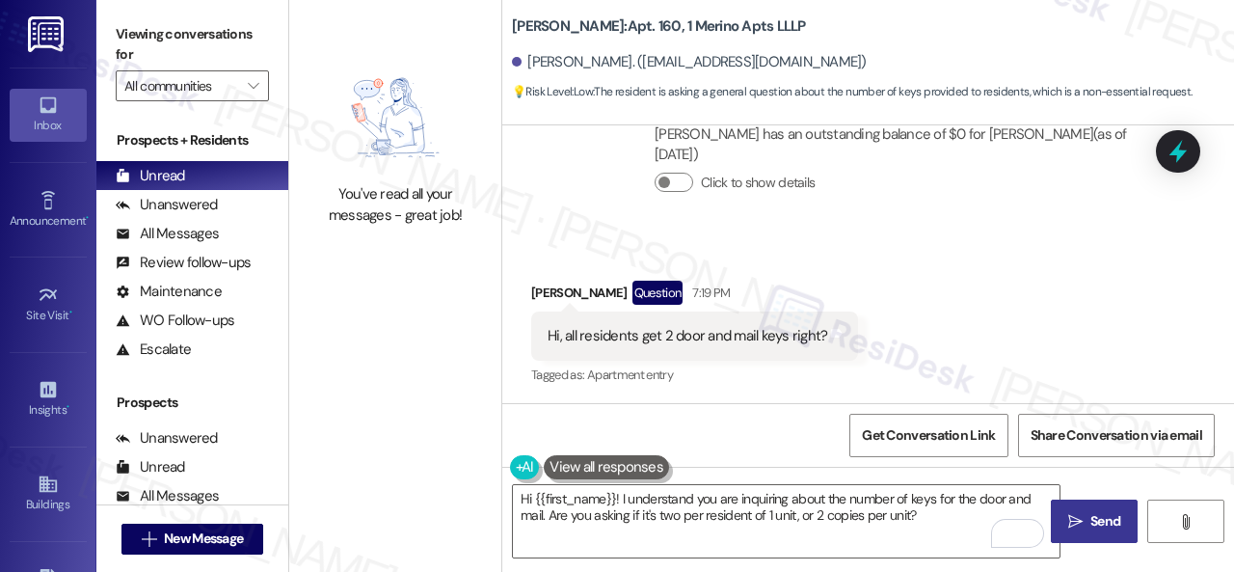
click at [1069, 514] on icon "" at bounding box center [1076, 521] width 14 height 15
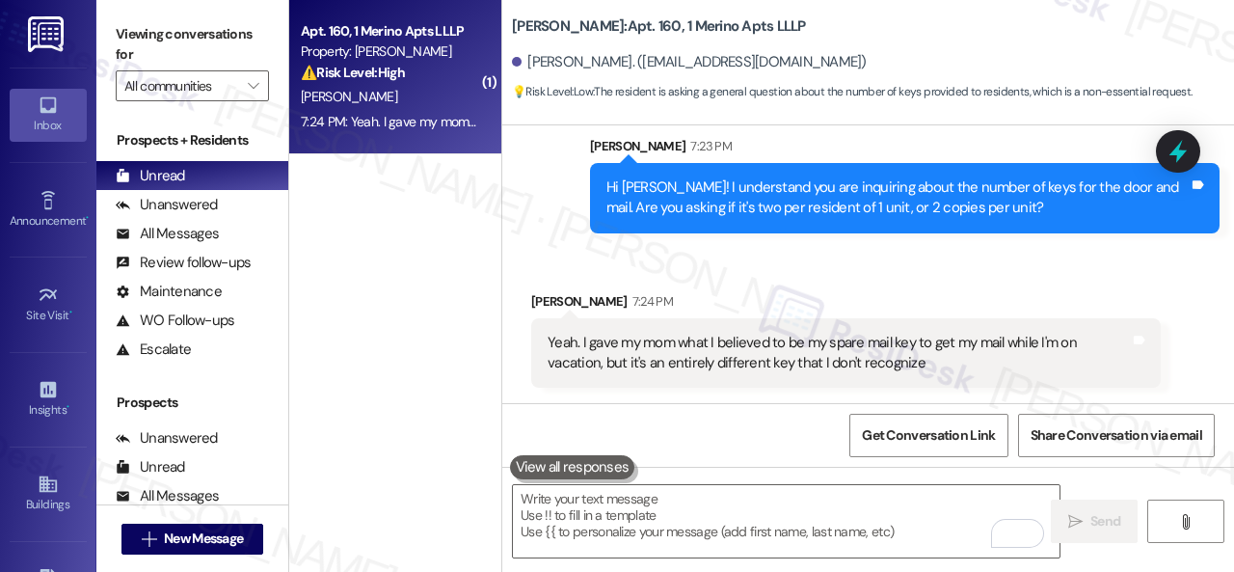
scroll to position [6, 0]
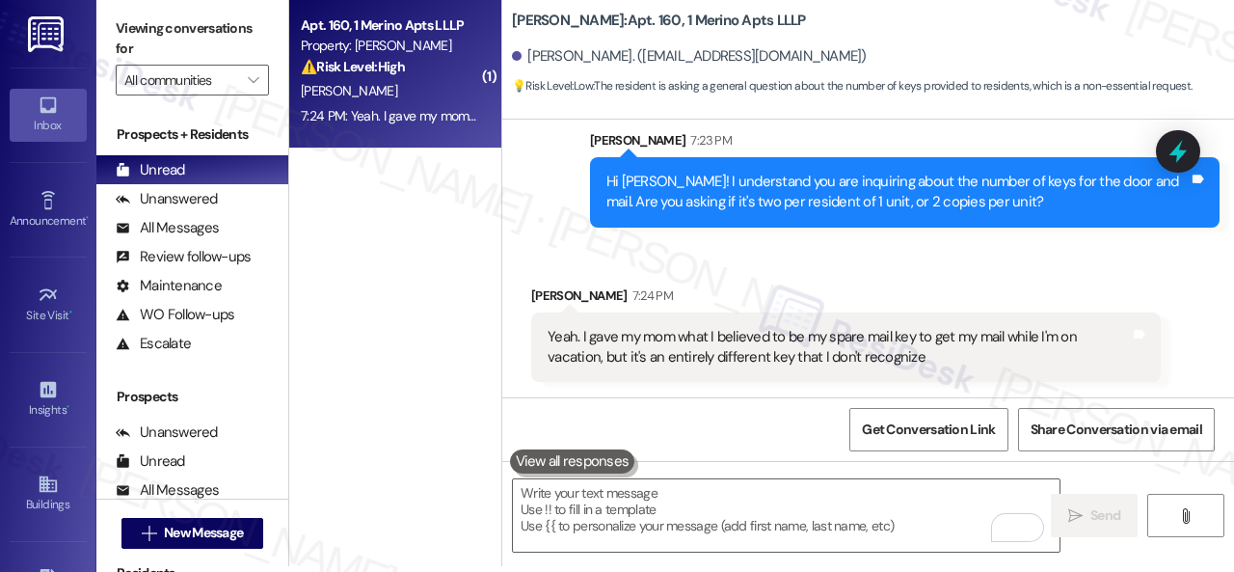
click at [802, 267] on div "Received via SMS Mariano Monti 7:24 PM Yeah. I gave my mom what I believed to b…" at bounding box center [868, 319] width 732 height 155
click at [1006, 263] on div "Received via SMS Mariano Monti 7:24 PM Yeah. I gave my mom what I believed to b…" at bounding box center [868, 319] width 732 height 155
click at [741, 514] on textarea "To enrich screen reader interactions, please activate Accessibility in Grammarl…" at bounding box center [786, 515] width 547 height 72
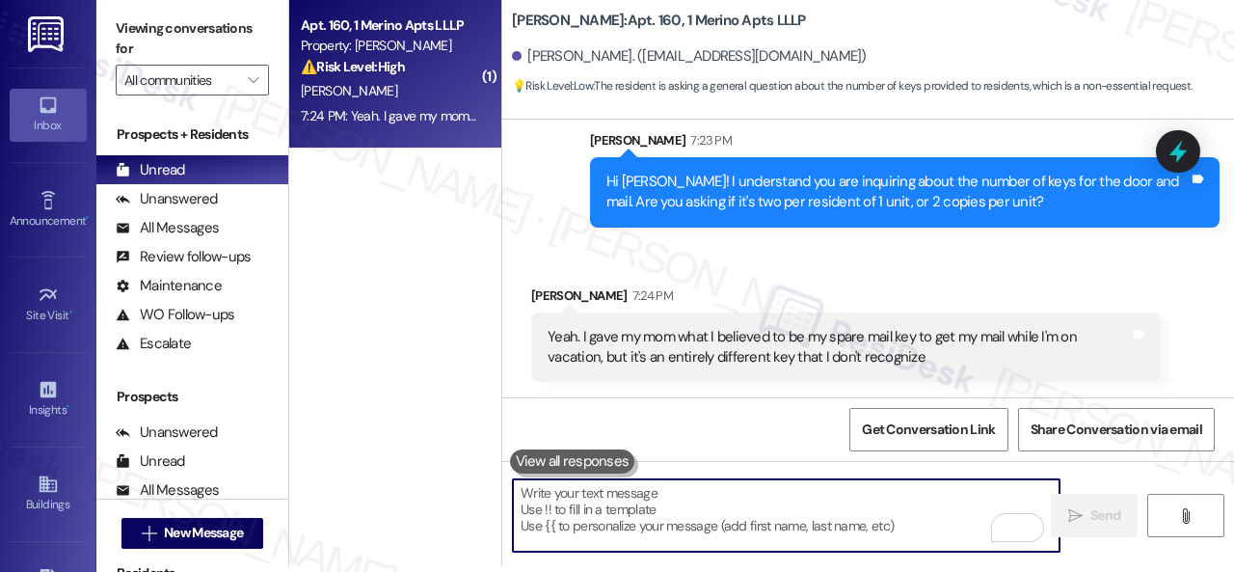
paste textarea "I will forward your inquiry to the site team and get back to you as soon as I r…"
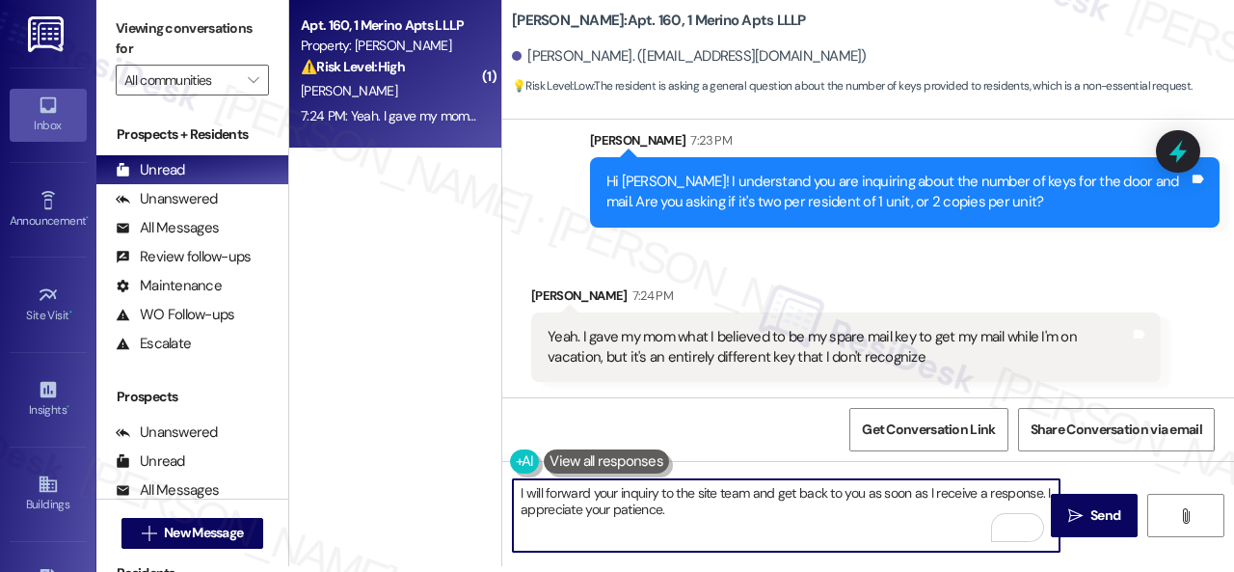
type textarea "I will forward your inquiry to the site team and get back to you as soon as I r…"
click at [1087, 510] on span "Send" at bounding box center [1106, 515] width 38 height 20
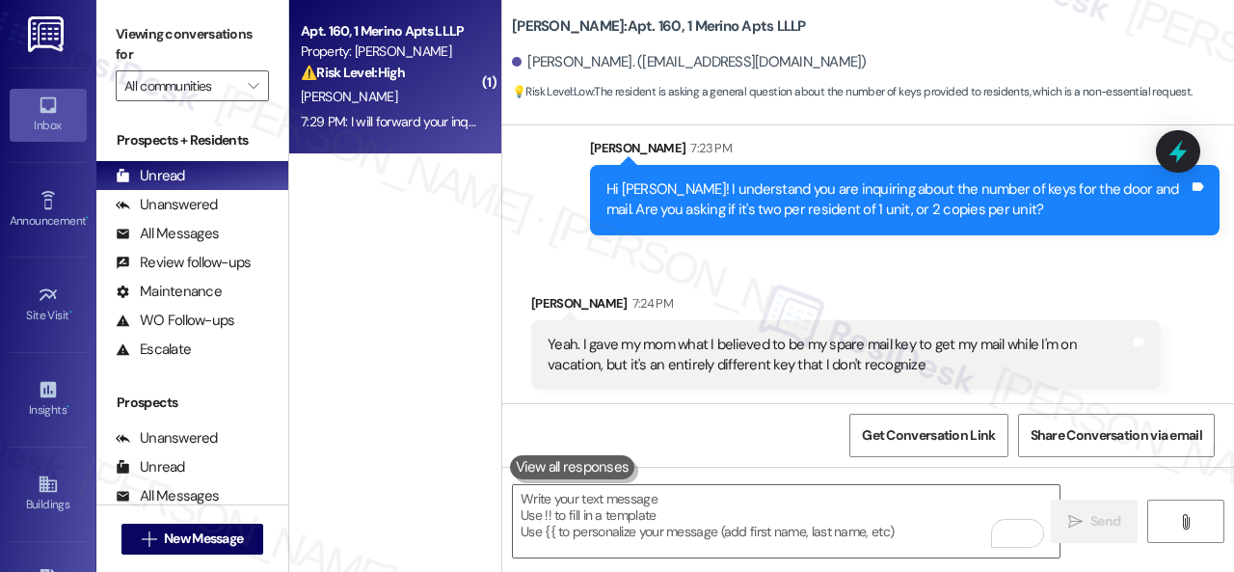
scroll to position [1599, 0]
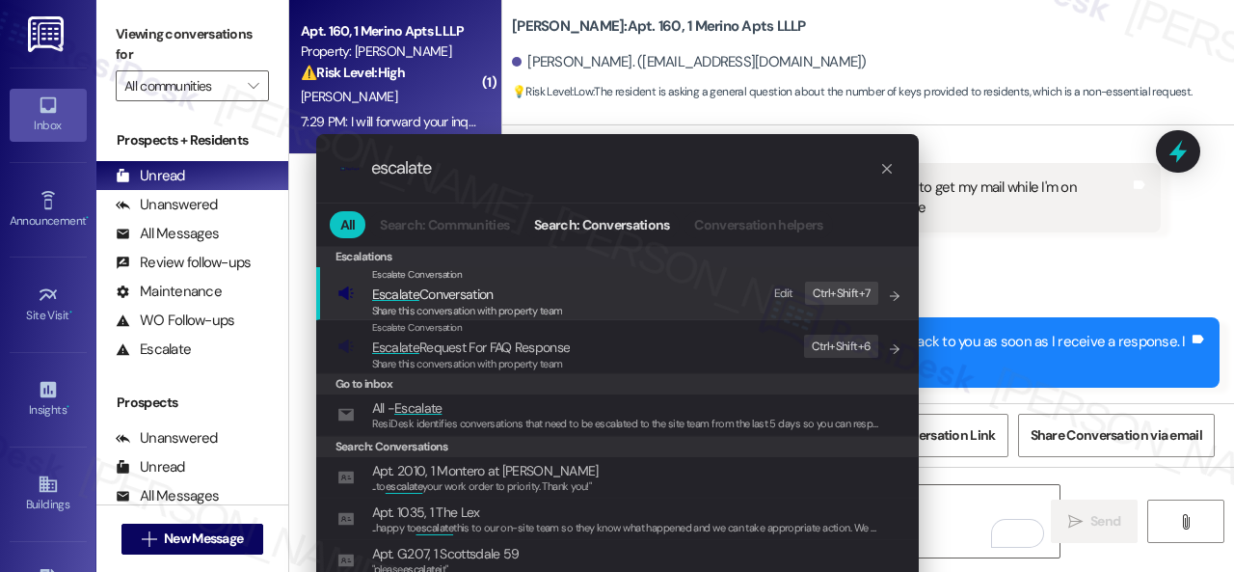
type input "escalate"
click at [777, 292] on div "Edit" at bounding box center [783, 294] width 19 height 20
click at [442, 298] on span "Escalate Conversation" at bounding box center [433, 293] width 122 height 17
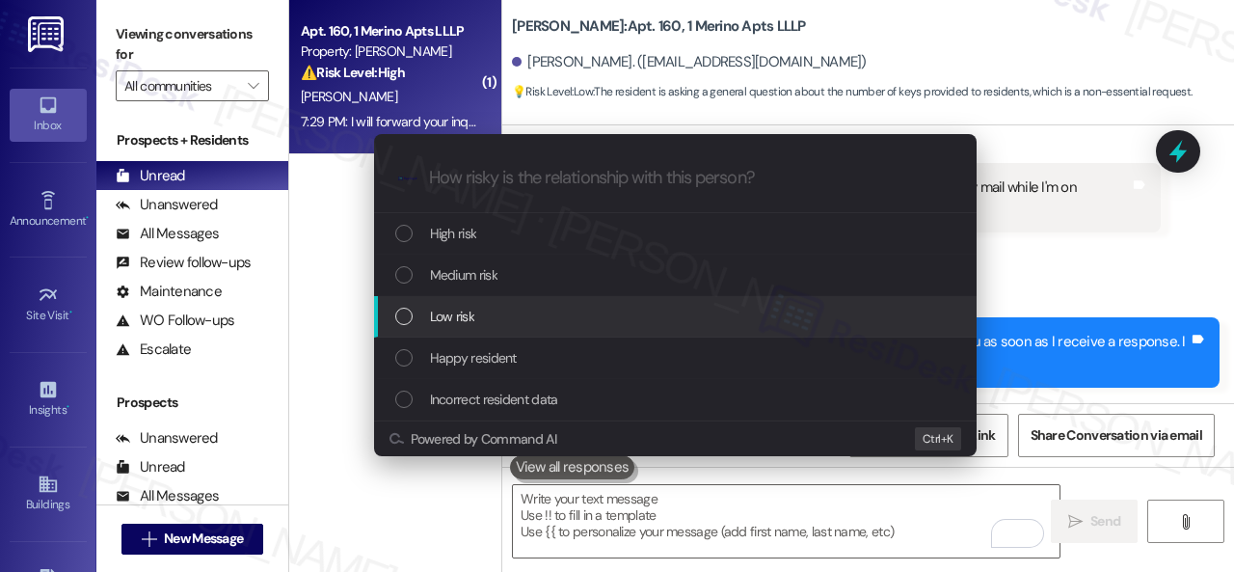
click at [450, 311] on span "Low risk" at bounding box center [452, 316] width 44 height 21
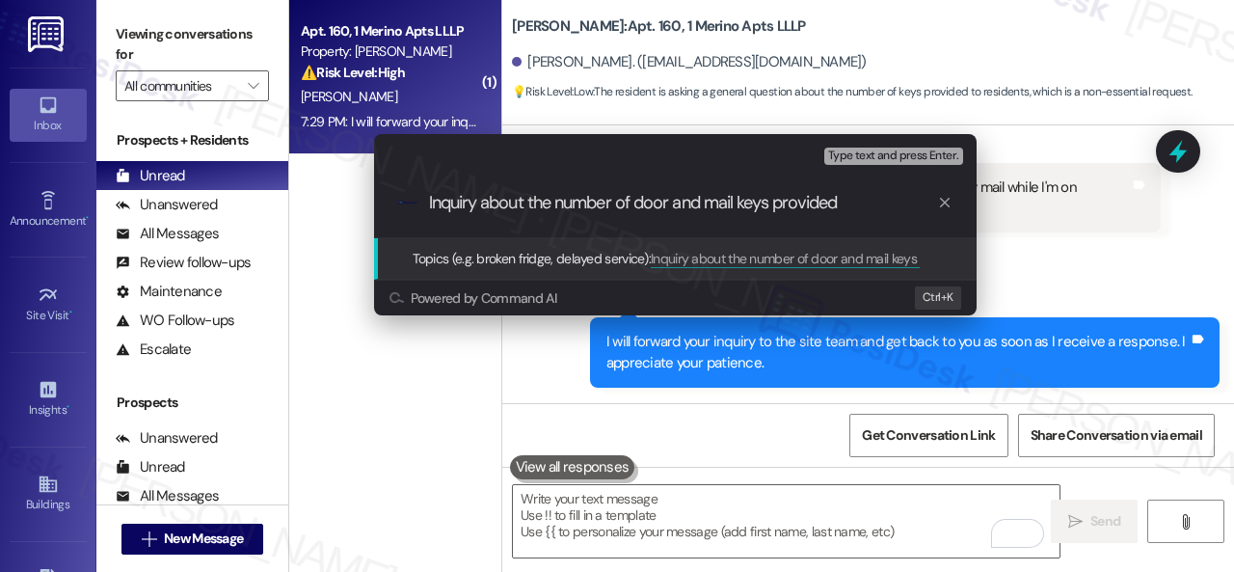
type input "Inquiry about the number of door and mail keys provided."
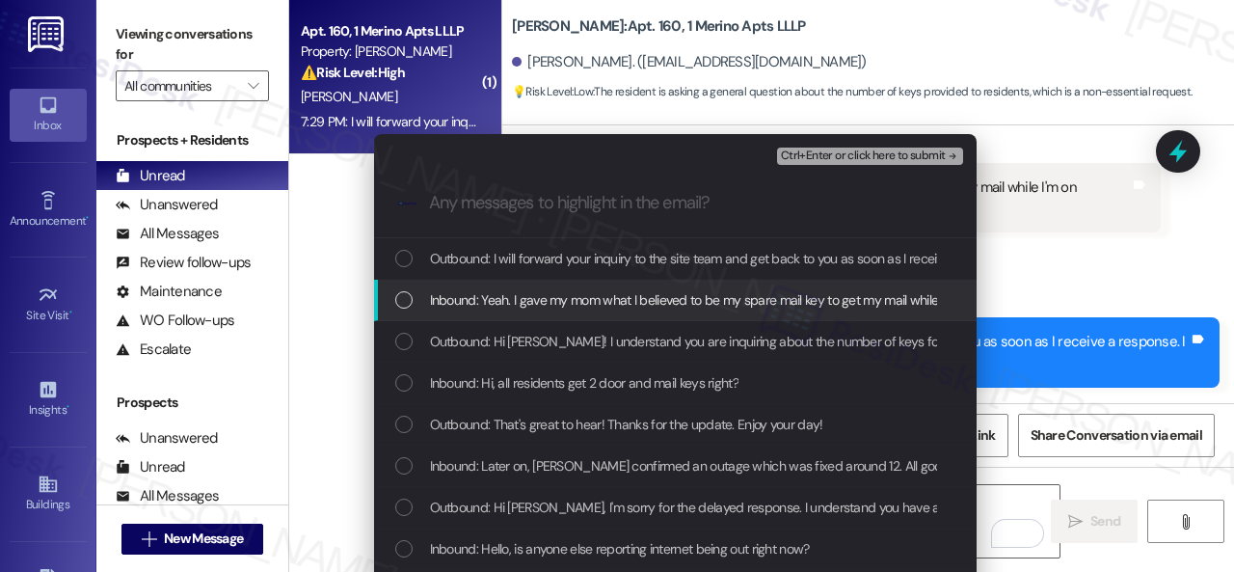
click at [540, 302] on span "Inbound: Yeah. I gave my mom what I believed to be my spare mail key to get my …" at bounding box center [874, 299] width 888 height 21
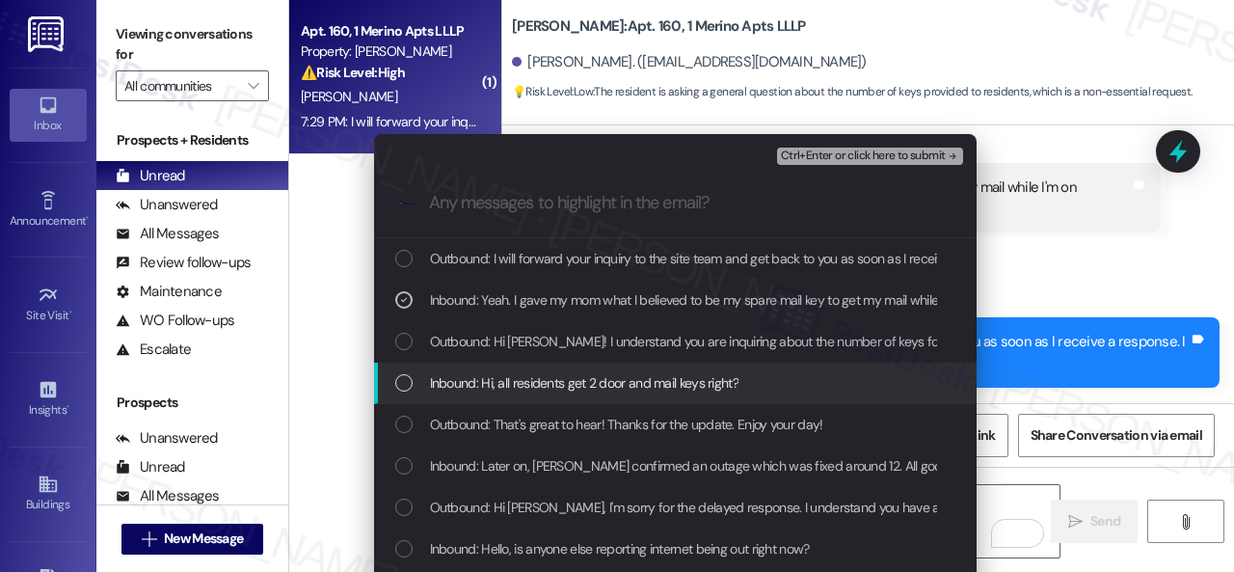
click at [533, 385] on span "Inbound: Hi, all residents get 2 door and mail keys right?" at bounding box center [584, 382] width 309 height 21
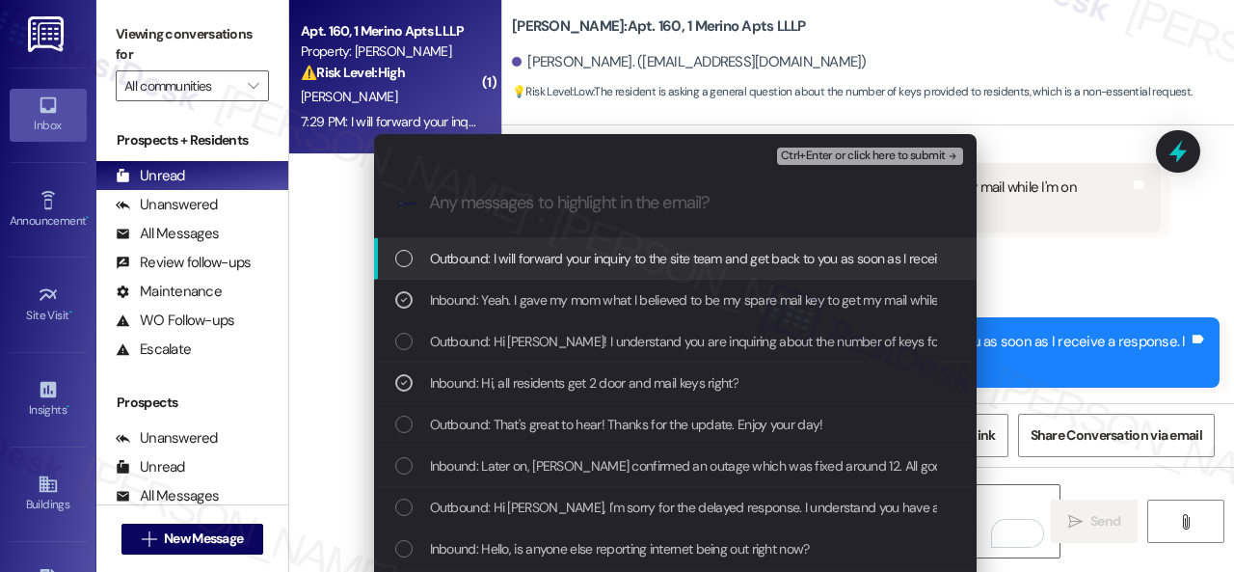
click at [789, 153] on span "Ctrl+Enter or click here to submit" at bounding box center [863, 156] width 165 height 14
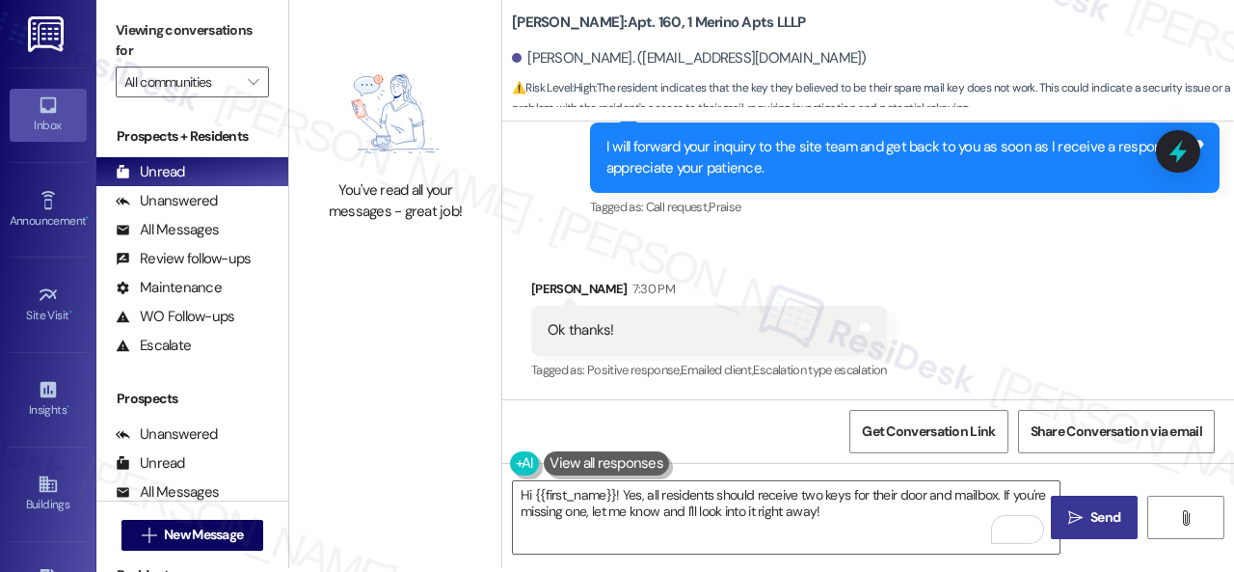
scroll to position [6, 0]
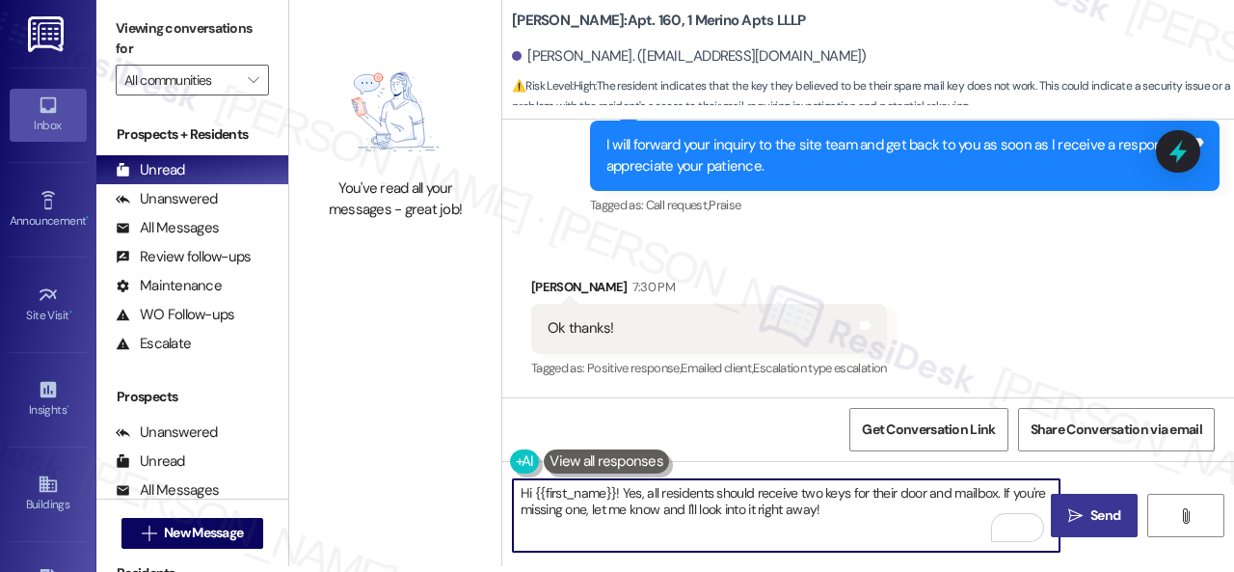
drag, startPoint x: 630, startPoint y: 510, endPoint x: 357, endPoint y: 475, distance: 275.1
click at [525, 501] on textarea "Hi {{first_name}}! Yes, all residents should receive two keys for their door an…" at bounding box center [786, 515] width 547 height 72
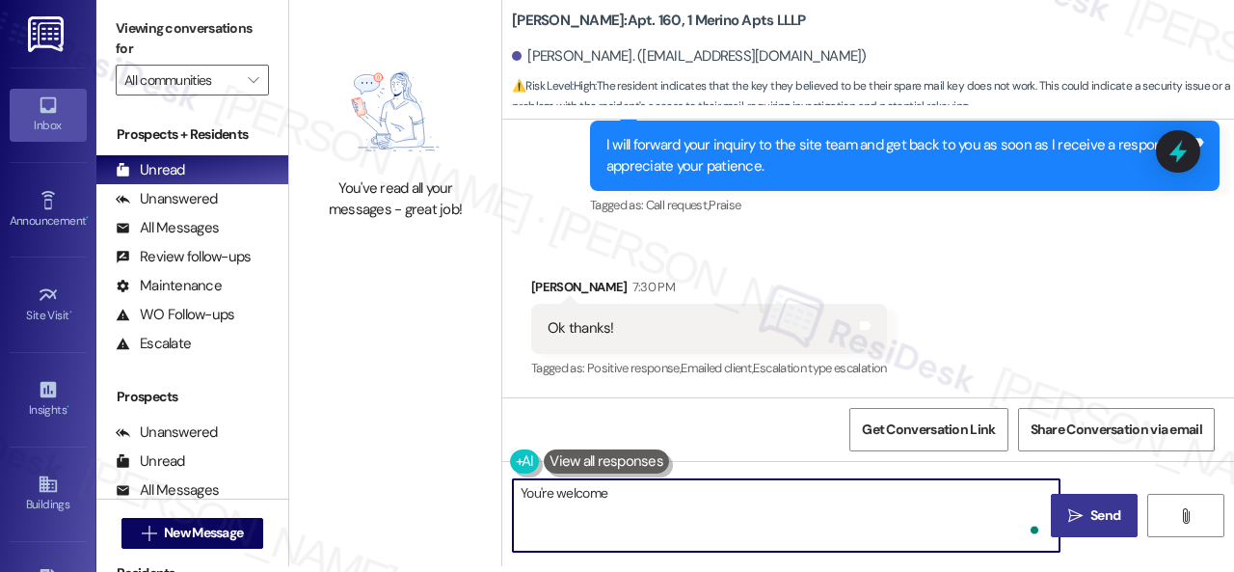
type textarea "You're welcome."
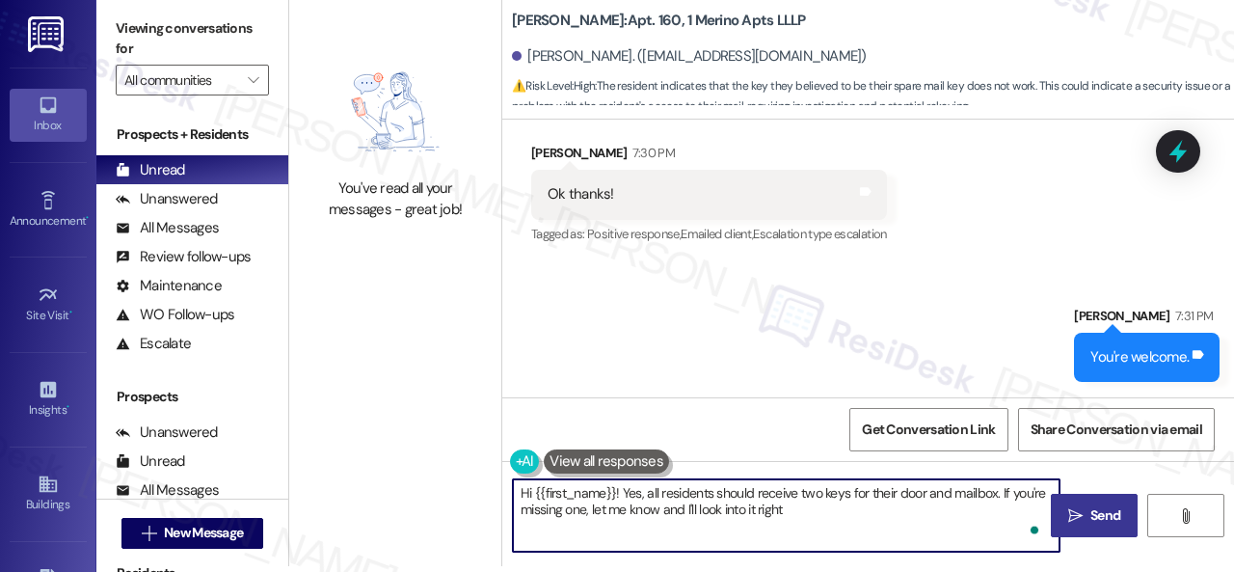
type textarea "Hi {{first_name}}! Yes, all residents should receive two keys for their door an…"
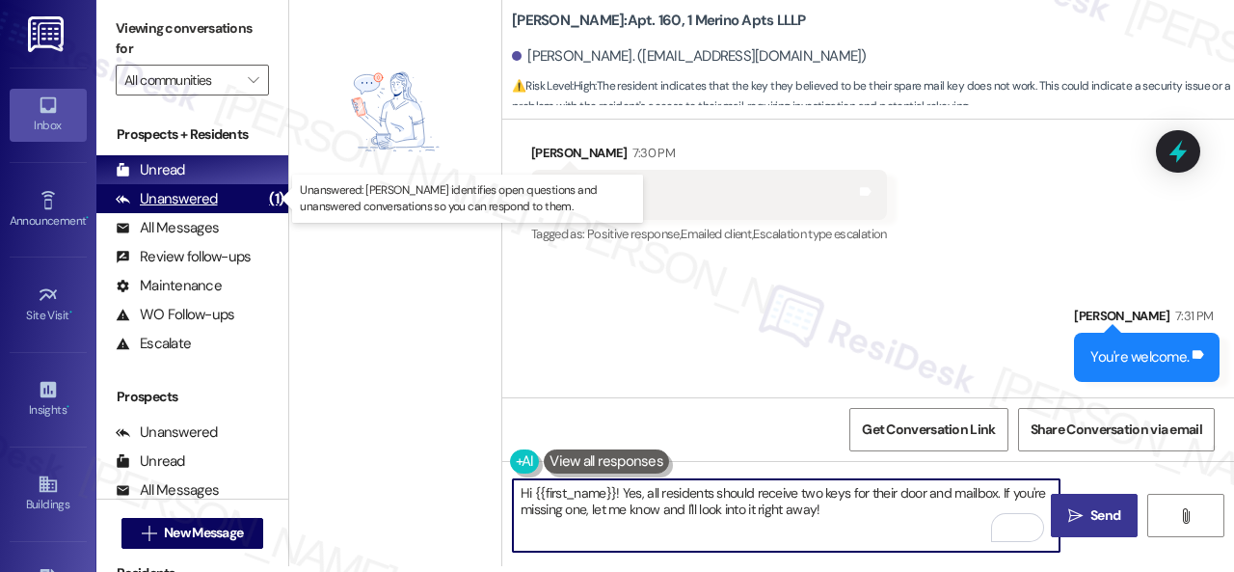
click at [189, 210] on div "Unanswered (1)" at bounding box center [192, 198] width 192 height 29
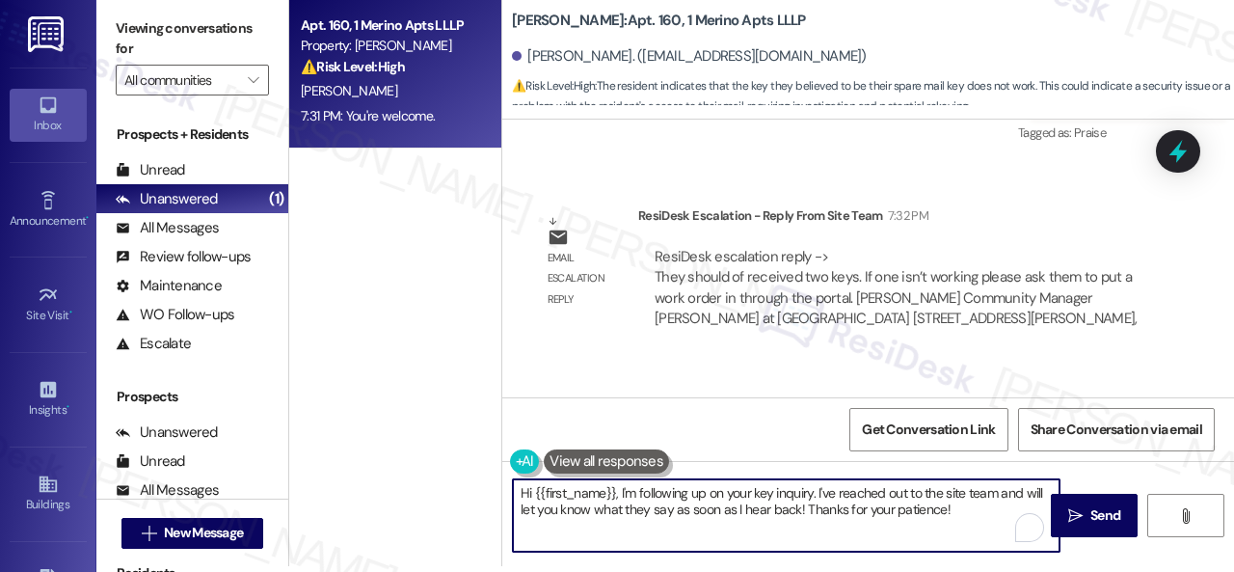
drag, startPoint x: 619, startPoint y: 501, endPoint x: 993, endPoint y: 583, distance: 383.1
click at [993, 571] on html "Inbox Go to Inbox Announcement • Send A Text Announcement Site Visit • Go to Si…" at bounding box center [617, 286] width 1234 height 572
click at [903, 488] on textarea "Hi {{first_name}}, the site team stated that you should receive two keys. If on…" at bounding box center [786, 515] width 547 height 72
type textarea "Hi {{first_name}}, the site team stated that you should receive two copies. If …"
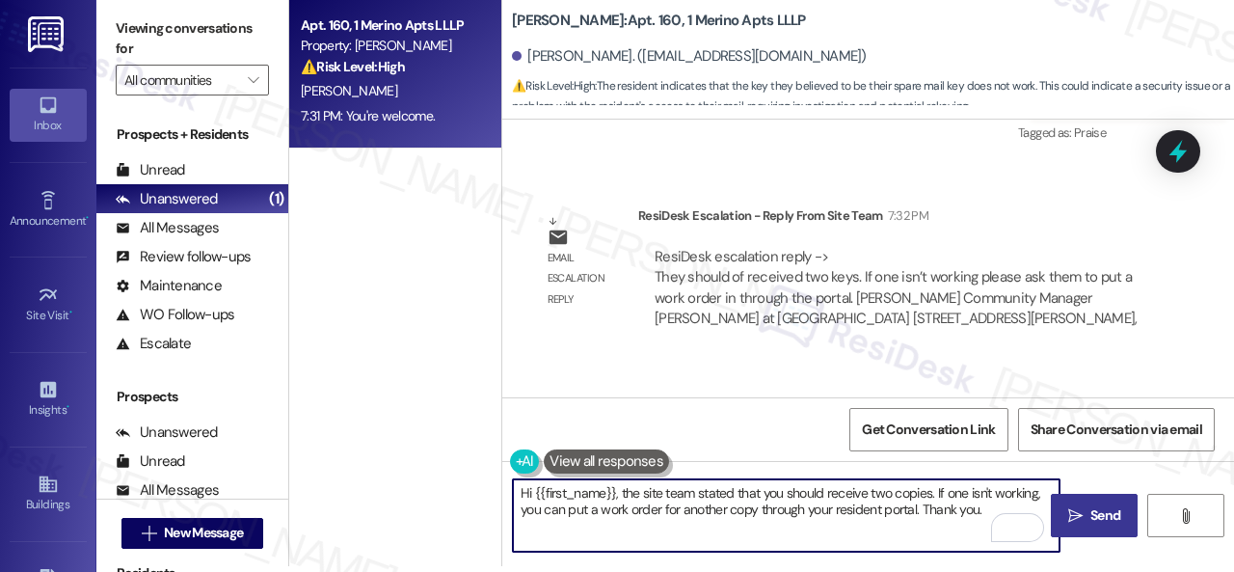
click at [1091, 508] on span "Send" at bounding box center [1106, 515] width 30 height 20
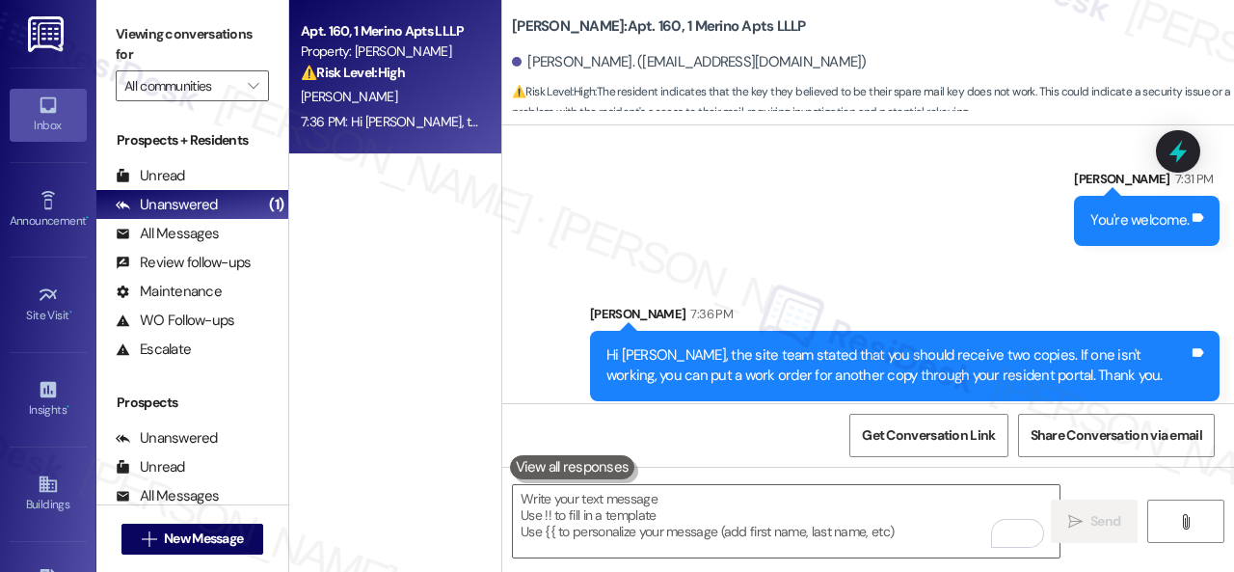
scroll to position [2754, 0]
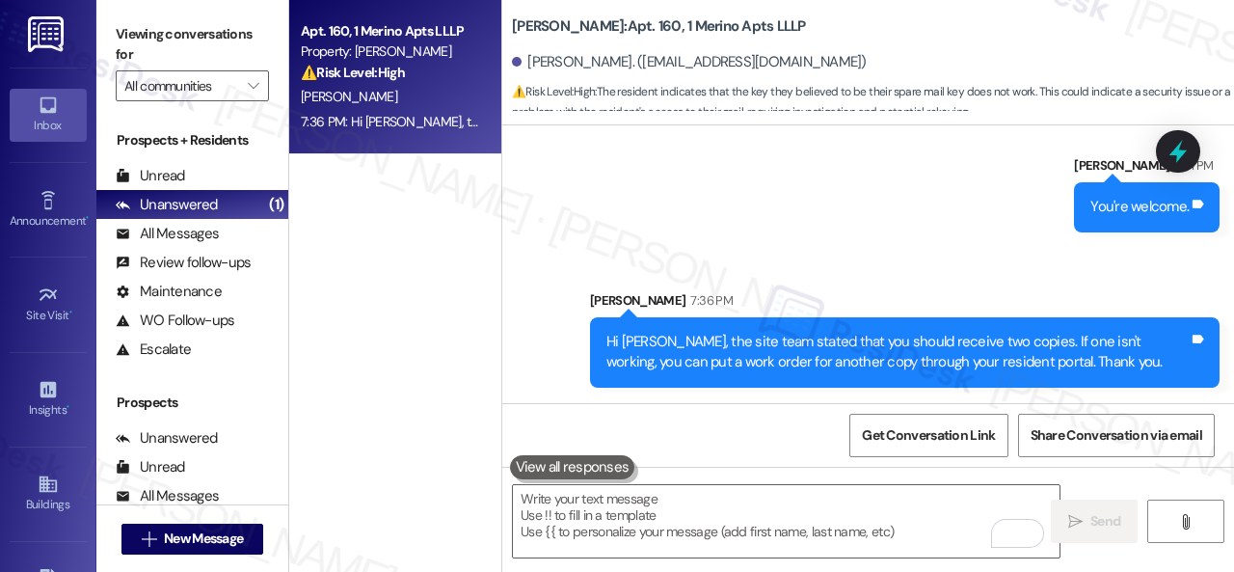
drag, startPoint x: 164, startPoint y: 169, endPoint x: 162, endPoint y: 1, distance: 167.8
click at [164, 167] on div "Unread" at bounding box center [150, 176] width 69 height 20
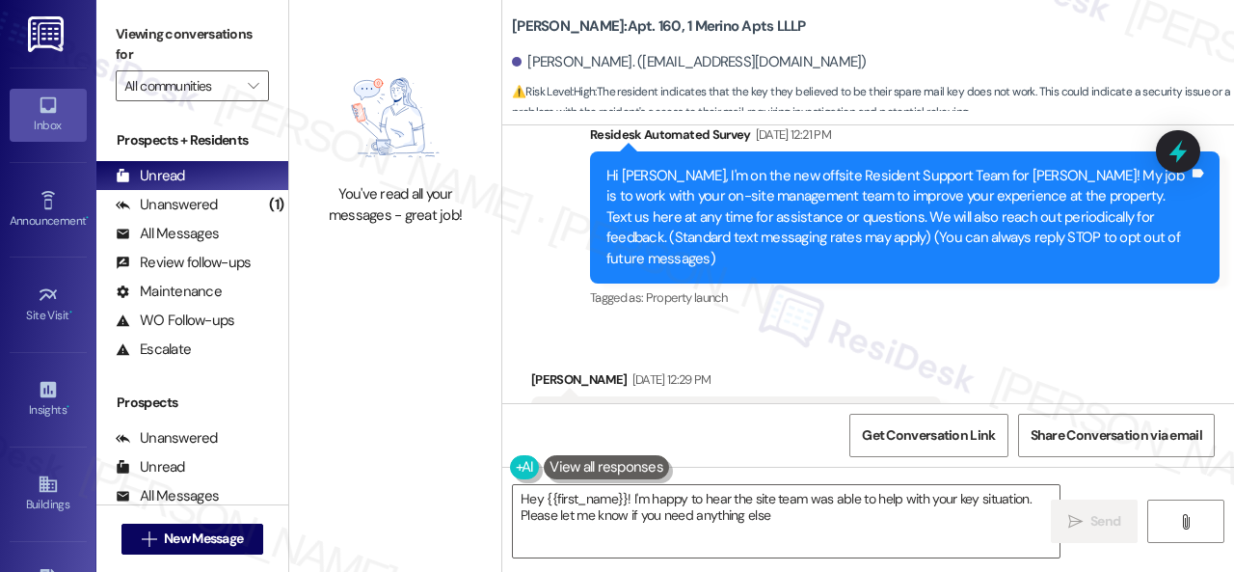
type textarea "Hey {{first_name}}! I'm happy to hear the site team was able to help with your …"
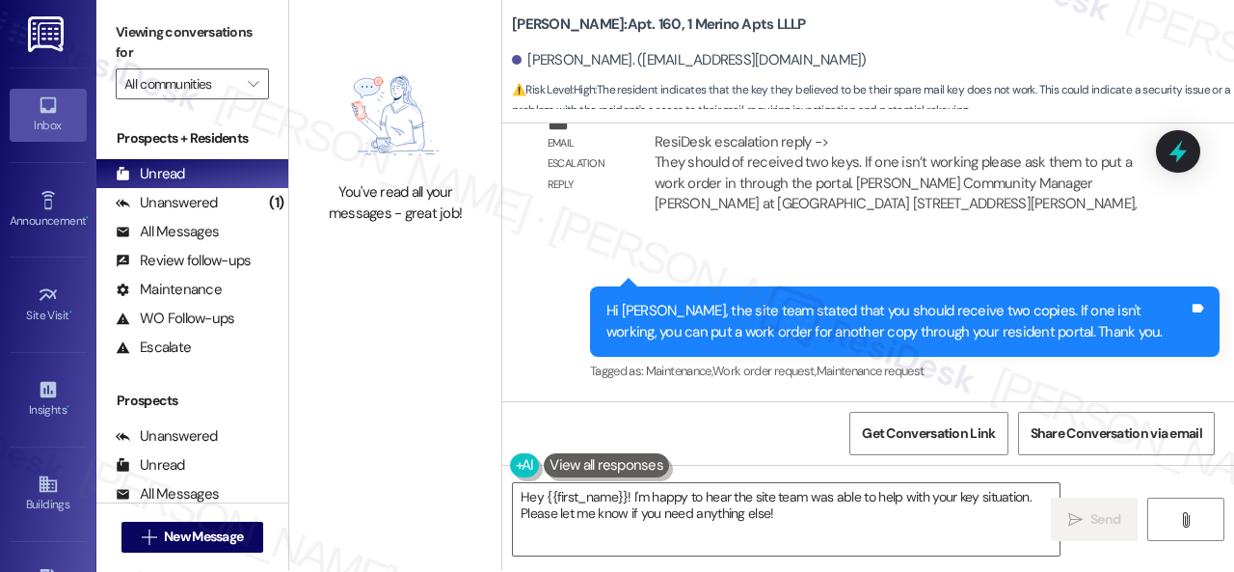
scroll to position [6, 0]
